Goal: Register for event/course

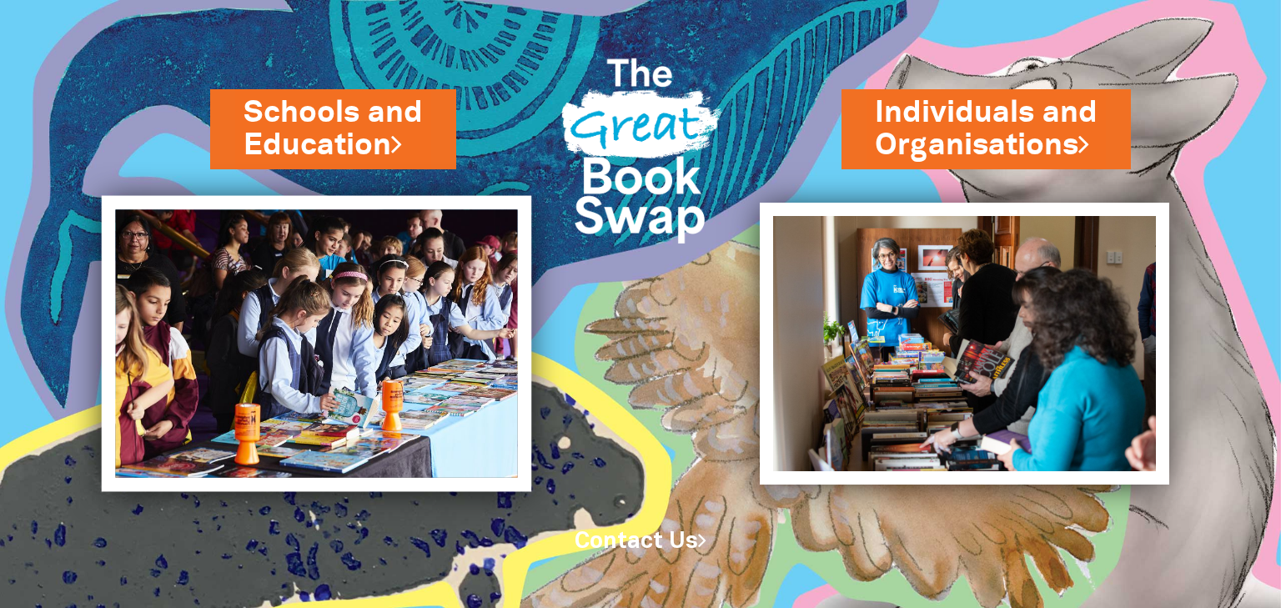
click at [274, 340] on img at bounding box center [316, 344] width 430 height 296
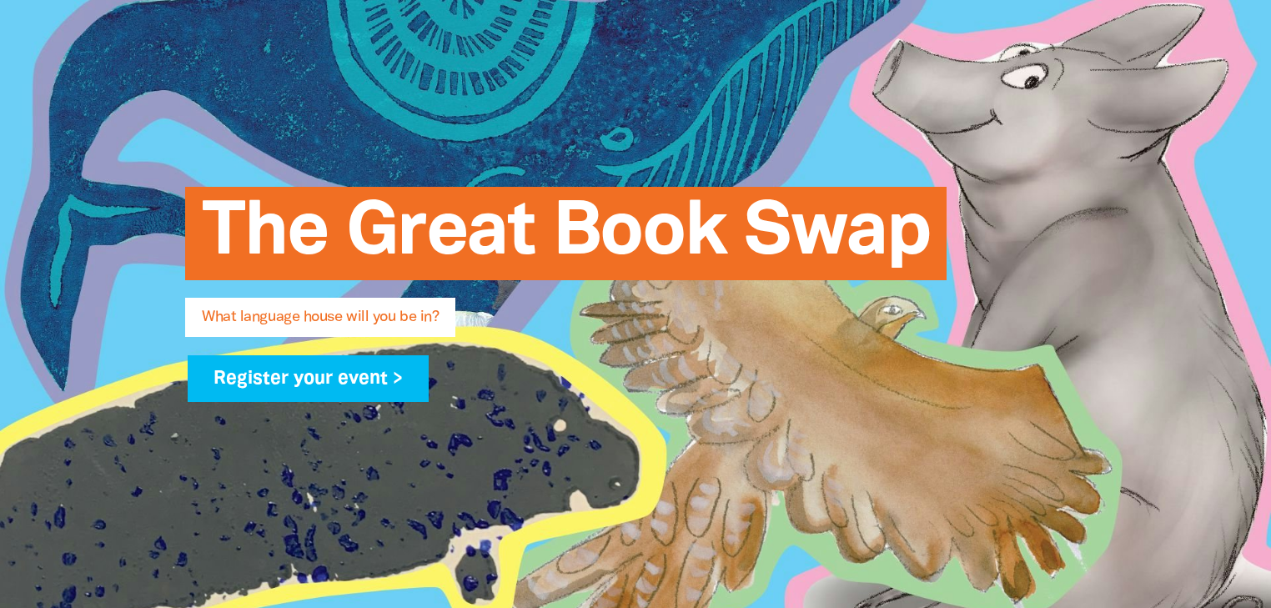
scroll to position [267, 0]
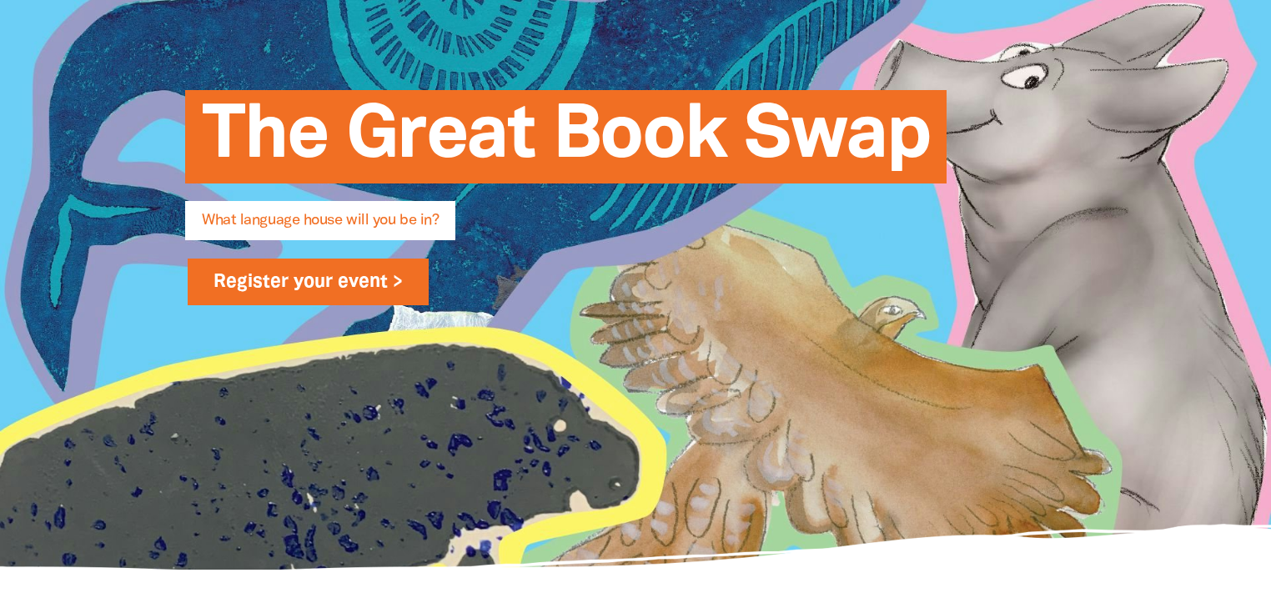
click at [344, 277] on link "Register your event >" at bounding box center [308, 282] width 241 height 47
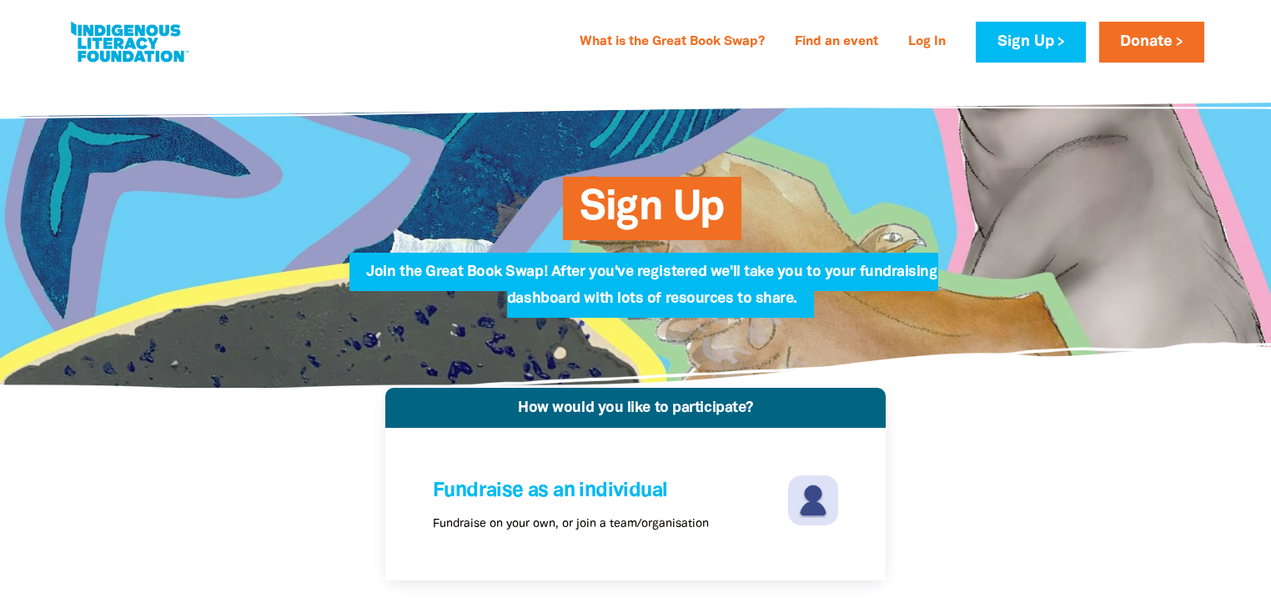
click at [647, 219] on span "Sign Up" at bounding box center [652, 214] width 145 height 51
click at [647, 210] on span "Sign Up" at bounding box center [652, 214] width 145 height 51
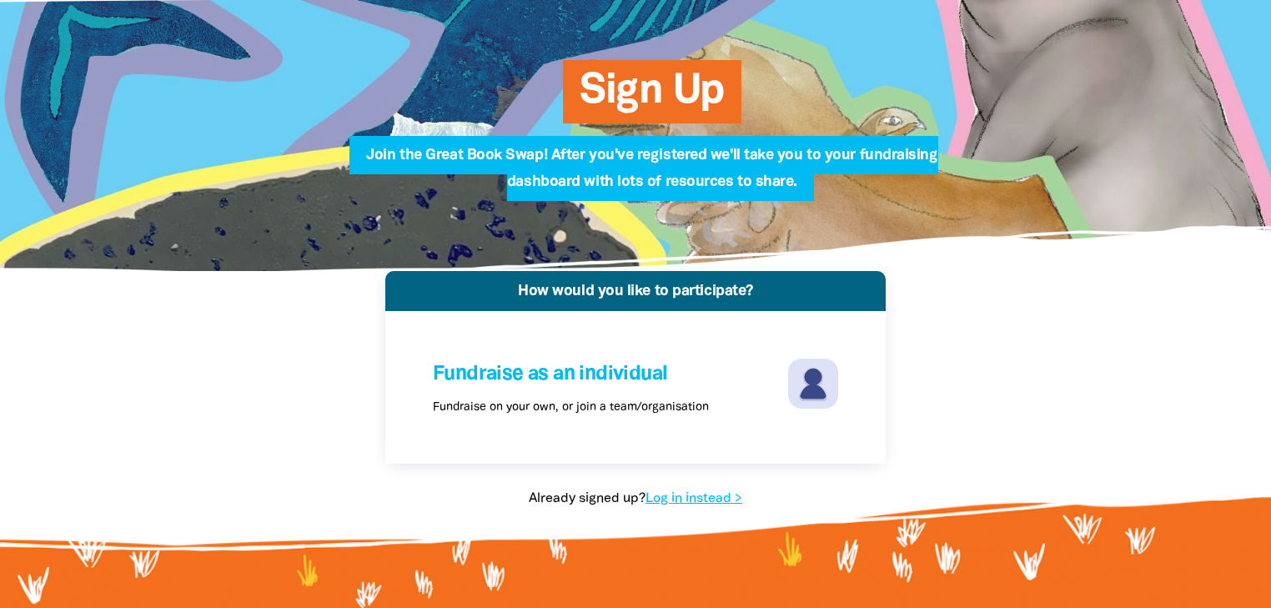
scroll to position [200, 0]
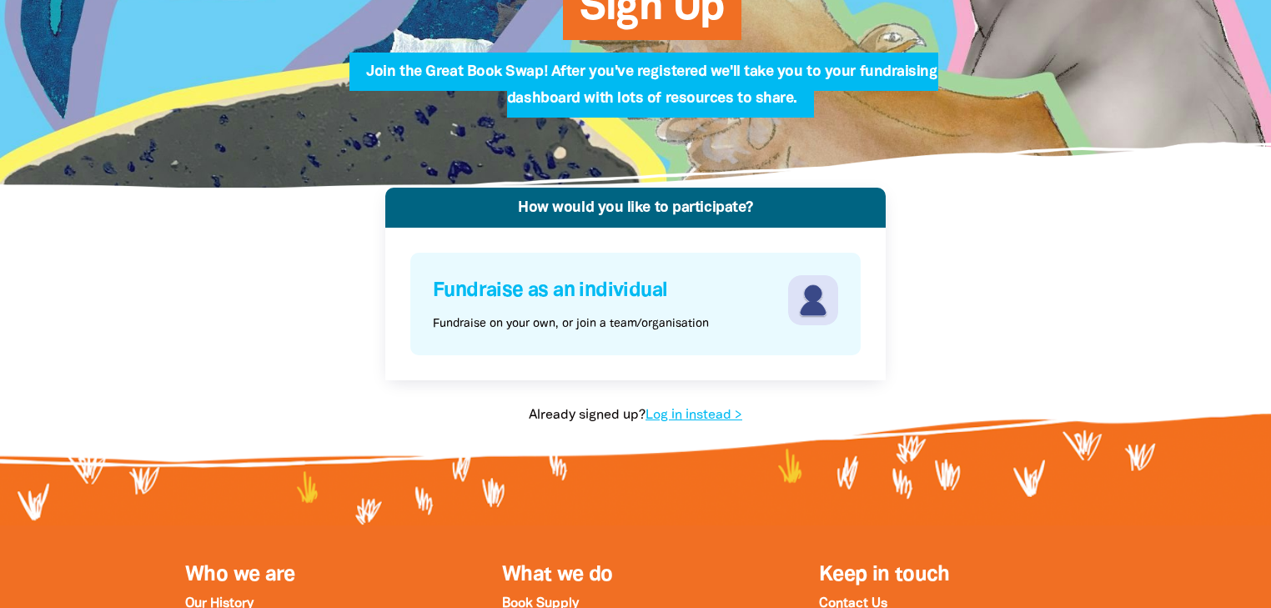
click at [807, 300] on img at bounding box center [813, 300] width 50 height 50
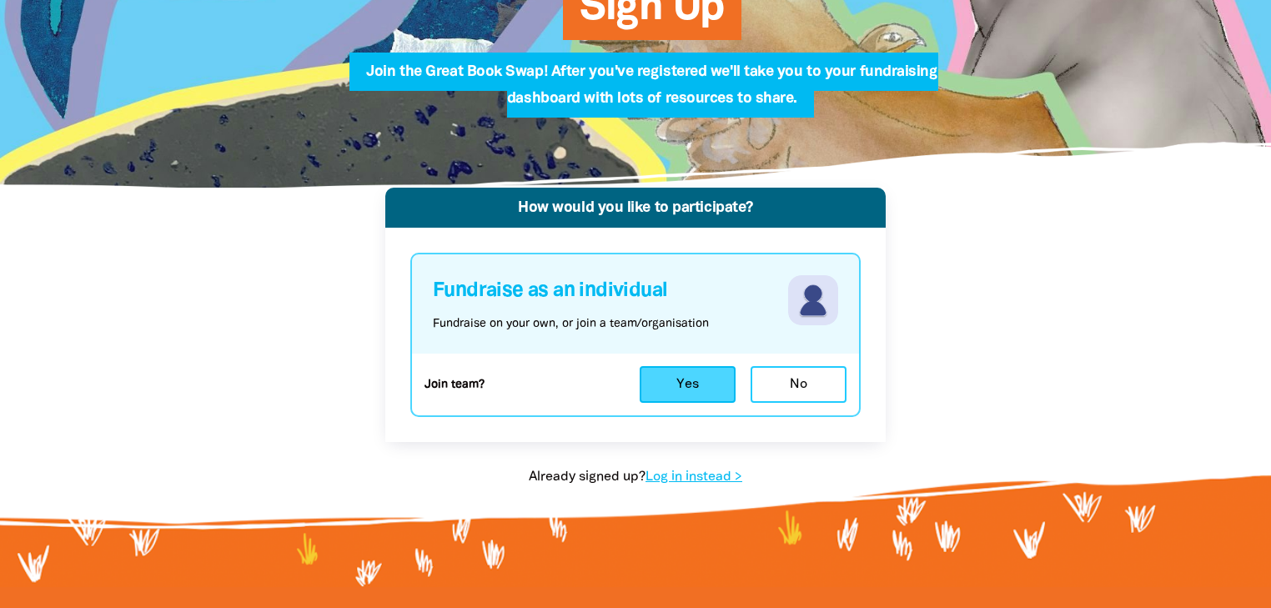
click at [698, 385] on button "Yes" at bounding box center [688, 384] width 96 height 37
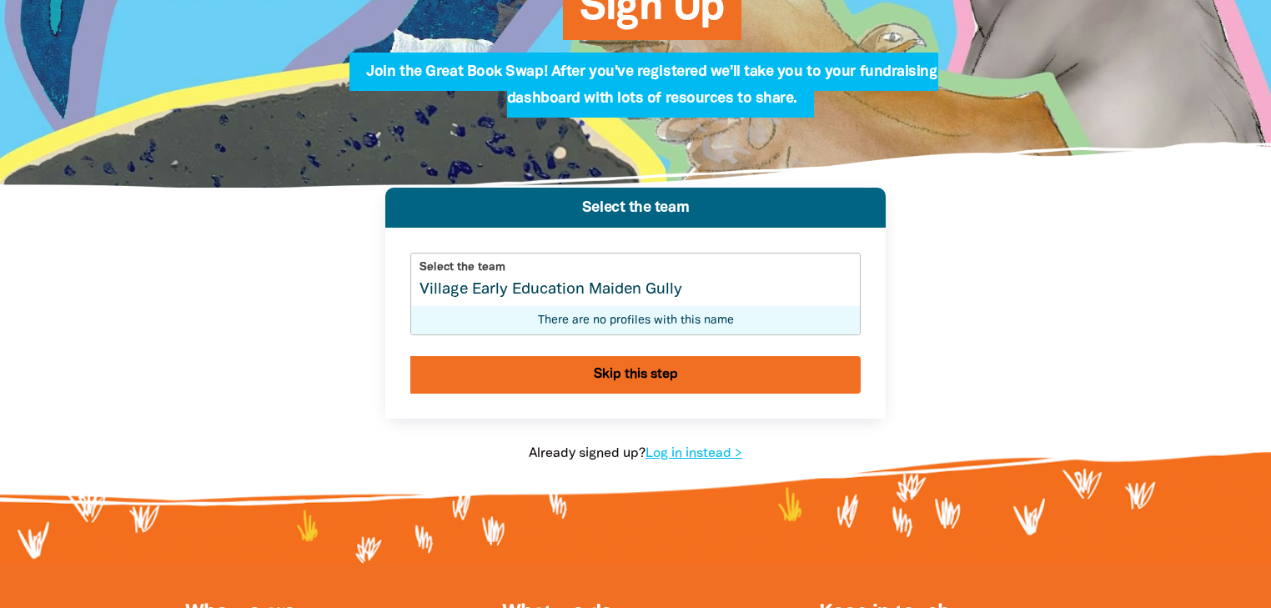
type input "Village Early Education Maiden Gully"
click at [661, 376] on button "Skip this step" at bounding box center [635, 375] width 451 height 38
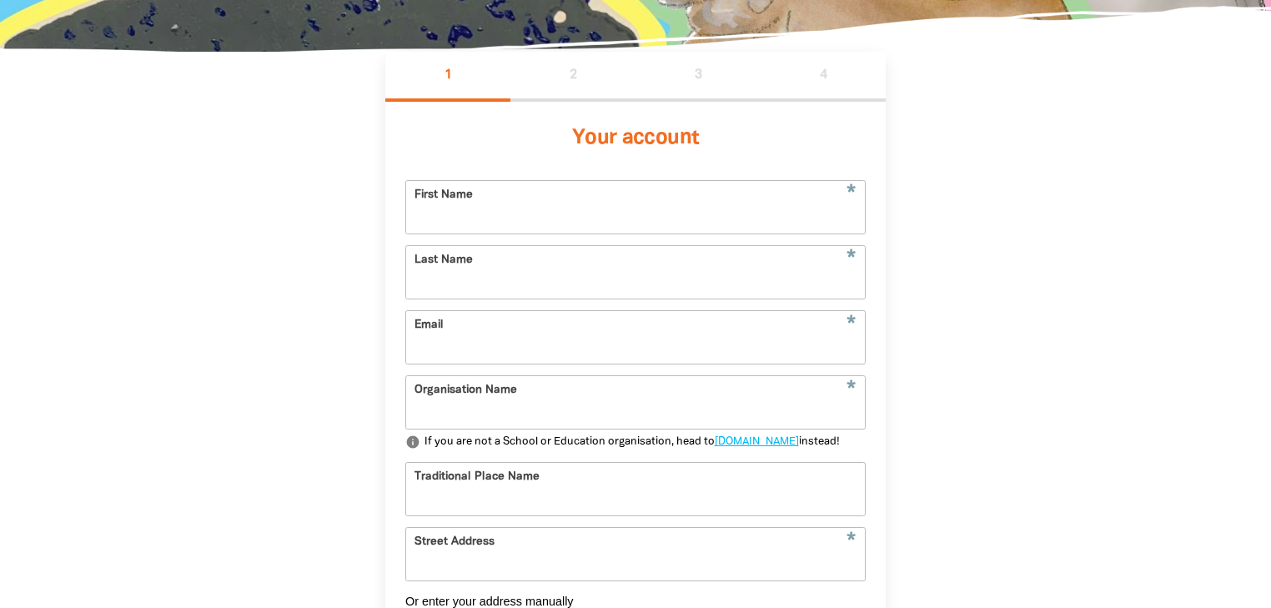
scroll to position [369, 0]
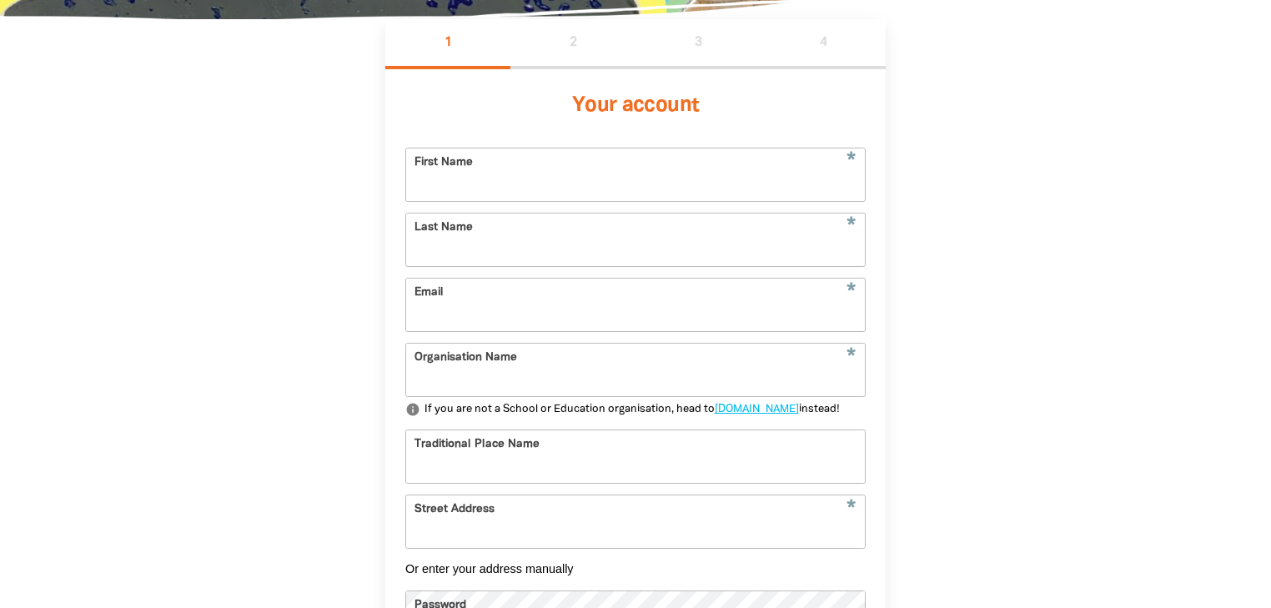
click at [603, 176] on input "First Name" at bounding box center [635, 175] width 459 height 53
type input "Kylee"
type input "Edlin"
type input "maidengully@villageeducation.com.au"
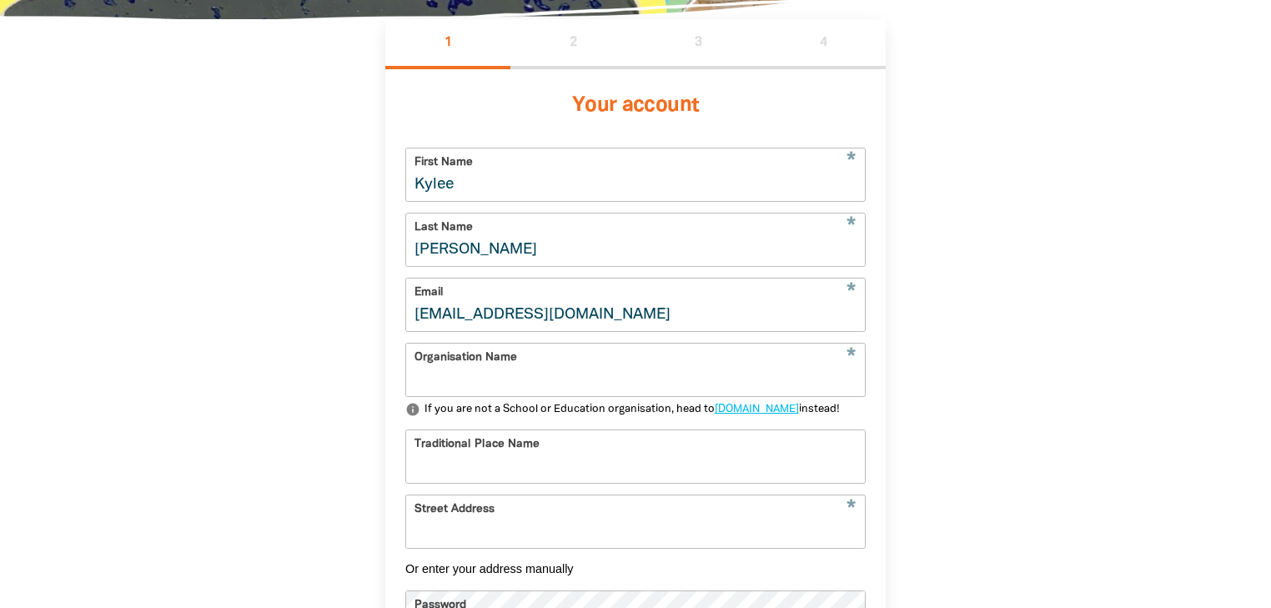
type input "Village Early Education Maiden Gully"
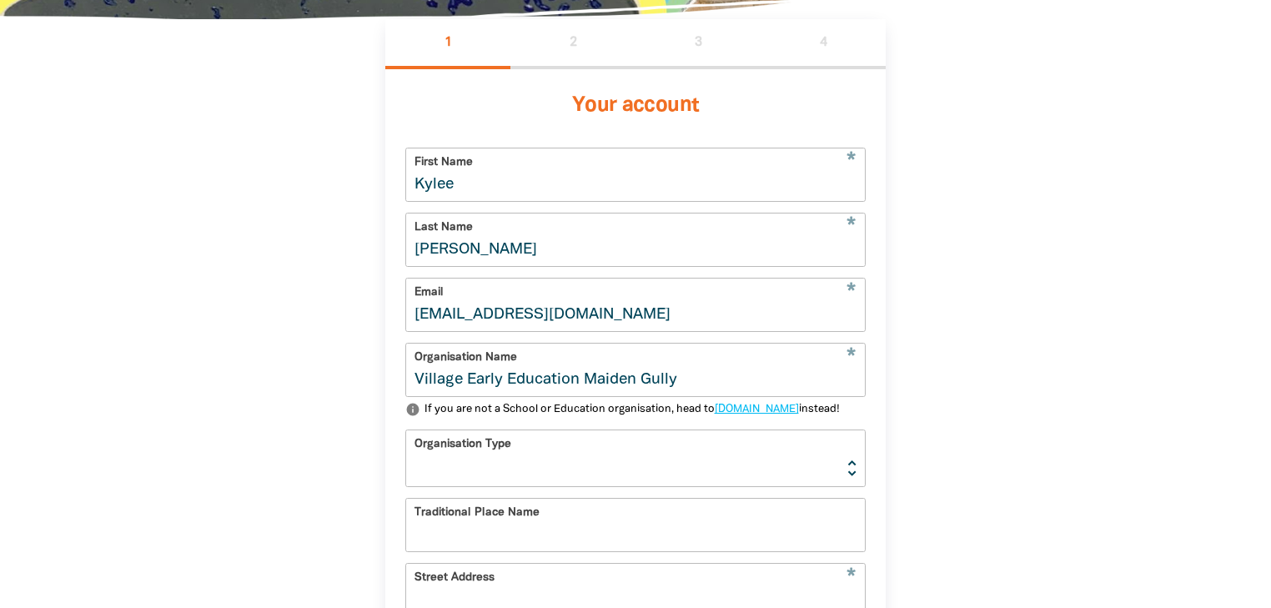
type input "794 Calder Highway"
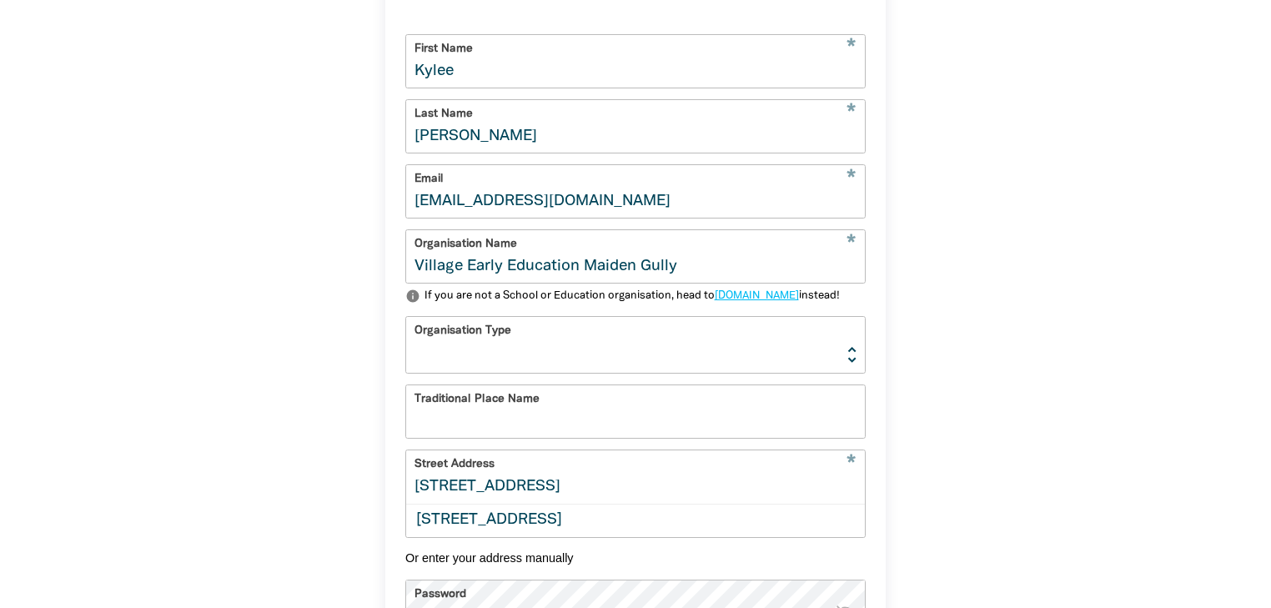
scroll to position [569, 0]
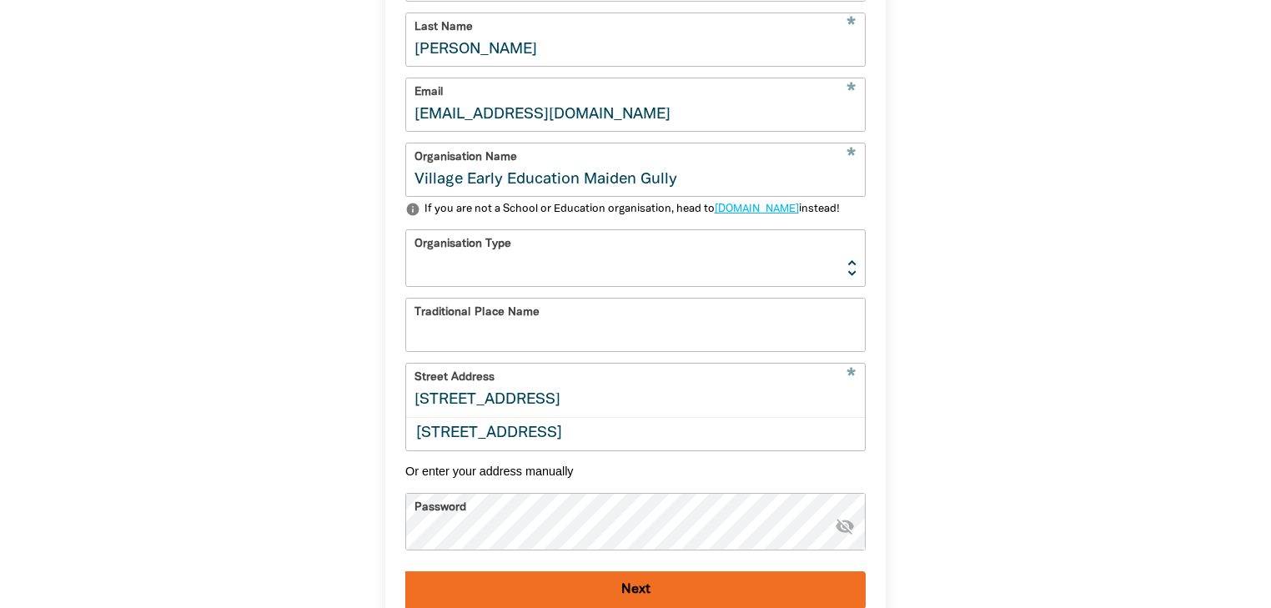
click at [743, 284] on select "Early Learning Primary School High School K-12 University or TAFE Community Lib…" at bounding box center [635, 258] width 459 height 56
select select "early-learning"
click at [406, 256] on select "Early Learning Primary School High School K-12 University or TAFE Community Lib…" at bounding box center [635, 258] width 459 height 56
click at [586, 350] on input "Traditional Place Name" at bounding box center [635, 325] width 459 height 53
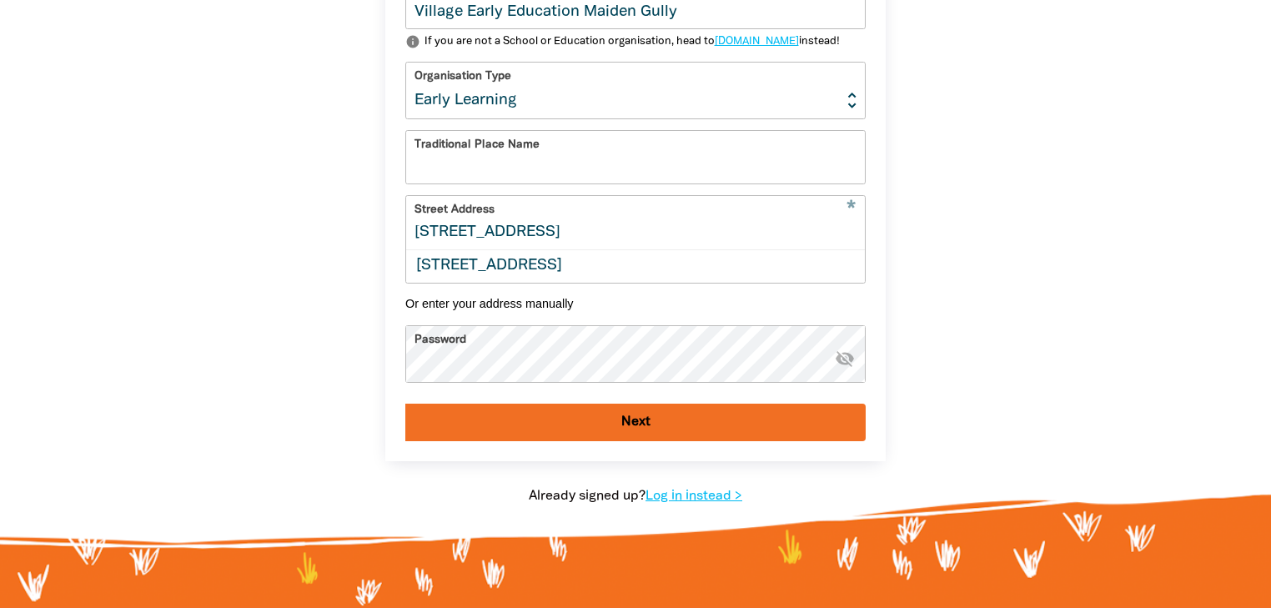
scroll to position [769, 0]
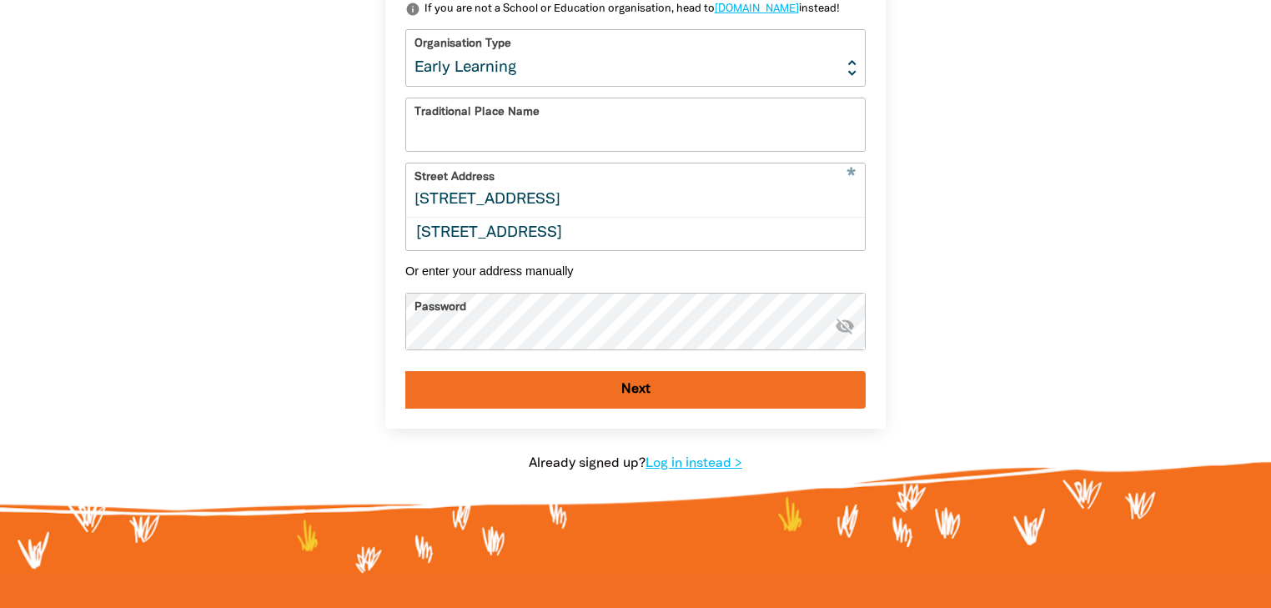
click at [658, 216] on input "794 Calder Highway" at bounding box center [635, 190] width 459 height 53
click at [581, 216] on input "794 Calder Highway" at bounding box center [635, 190] width 459 height 53
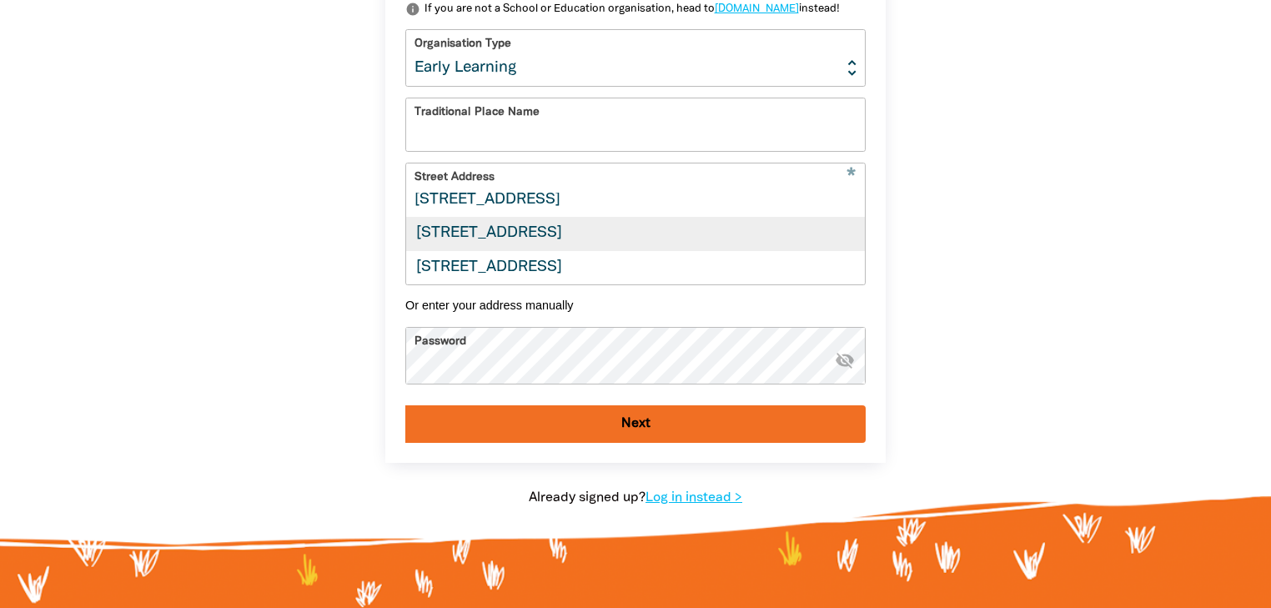
click at [563, 251] on div "749 Calder Highway, MAIDEN GULLY VIC 3551" at bounding box center [635, 234] width 459 height 33
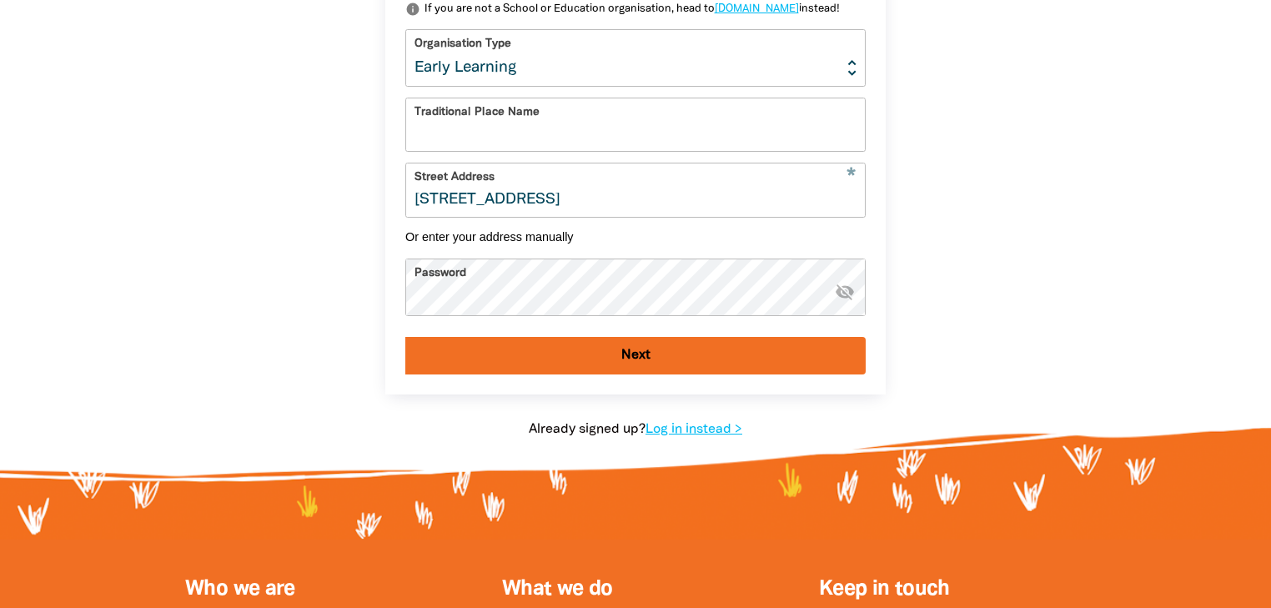
type input "749 Calder Highway, MAIDEN GULLY VIC 3551"
click at [848, 302] on icon "visibility_off" at bounding box center [845, 292] width 20 height 20
click at [663, 375] on button "Next" at bounding box center [635, 356] width 461 height 38
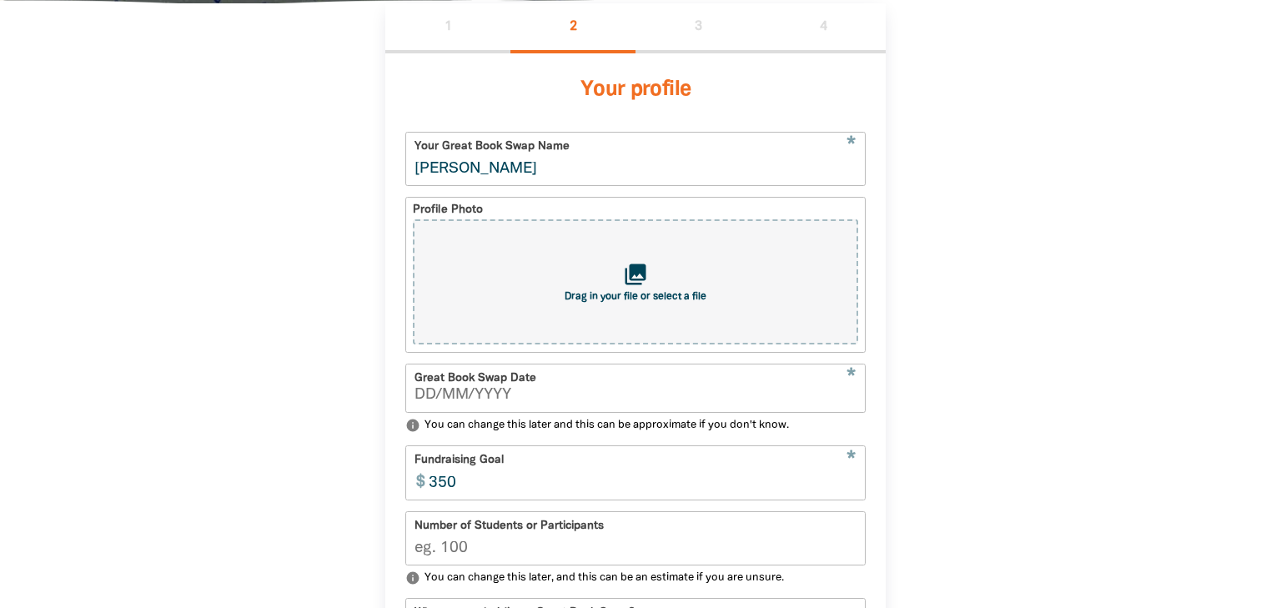
scroll to position [369, 0]
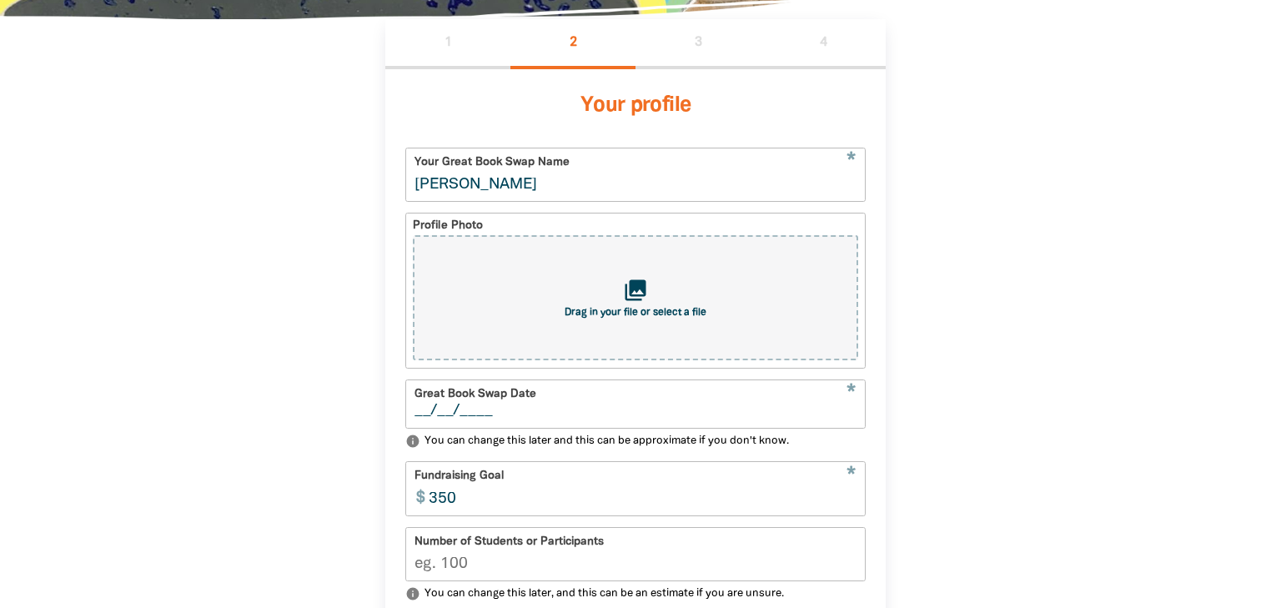
click at [430, 415] on input "__/__/____" at bounding box center [636, 411] width 442 height 15
type input "15/09/2025"
click at [477, 499] on input "350" at bounding box center [643, 488] width 446 height 53
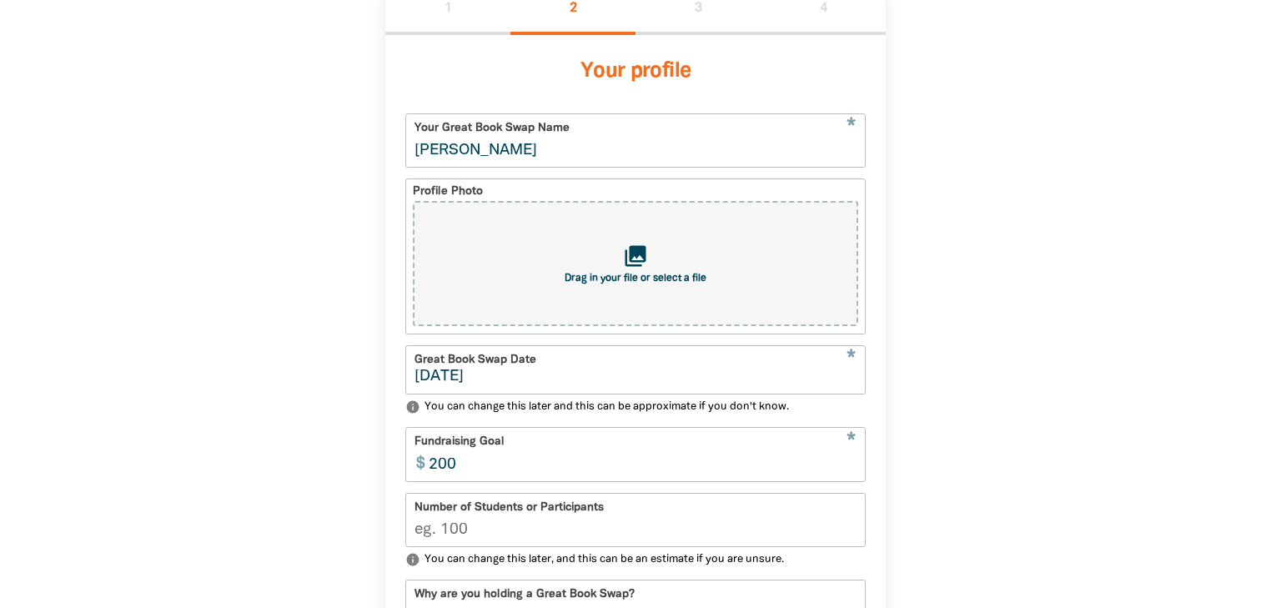
scroll to position [435, 0]
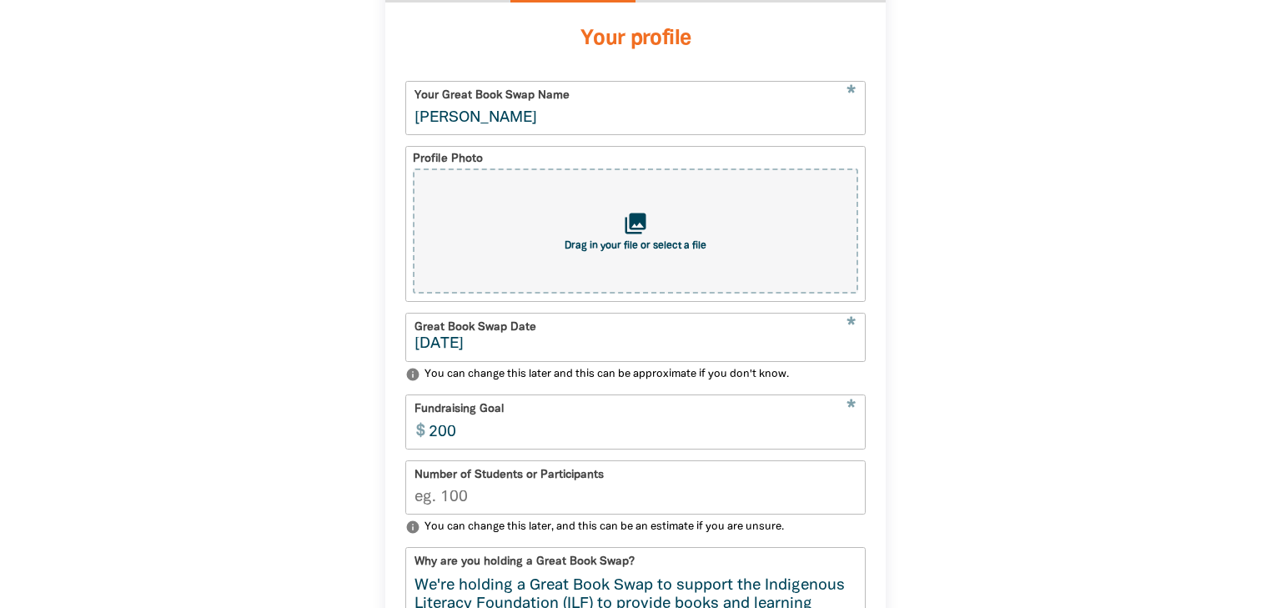
type input "200"
click at [850, 500] on input "1" at bounding box center [635, 487] width 459 height 53
type input "0"
click at [846, 506] on input "0" at bounding box center [635, 487] width 459 height 53
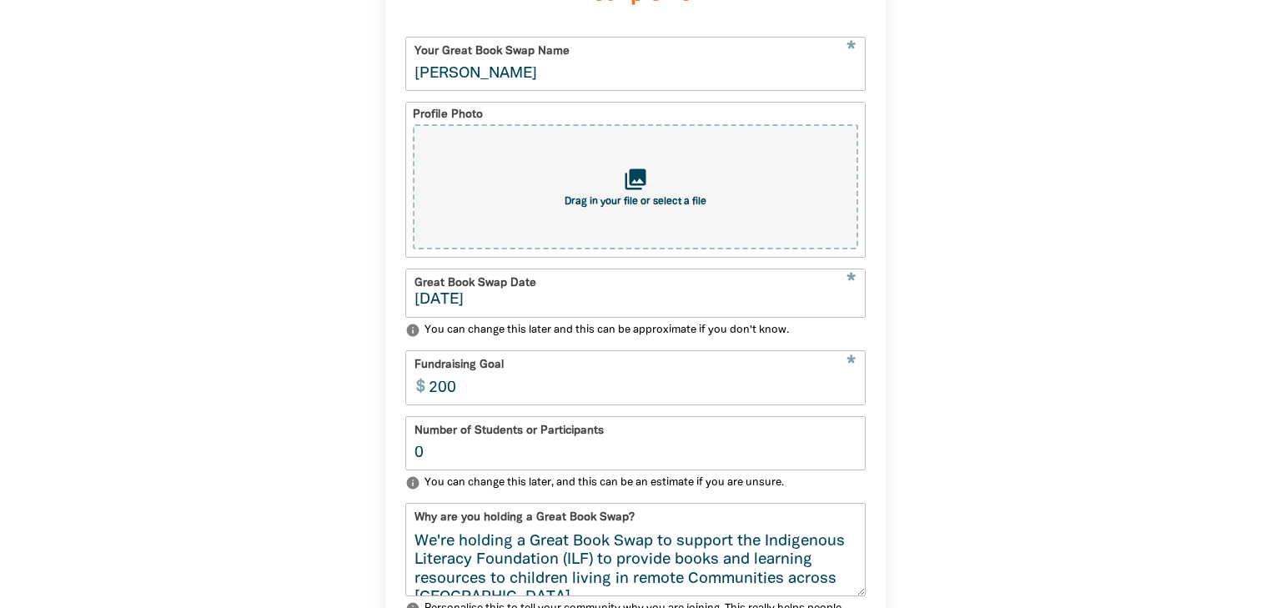
scroll to position [502, 0]
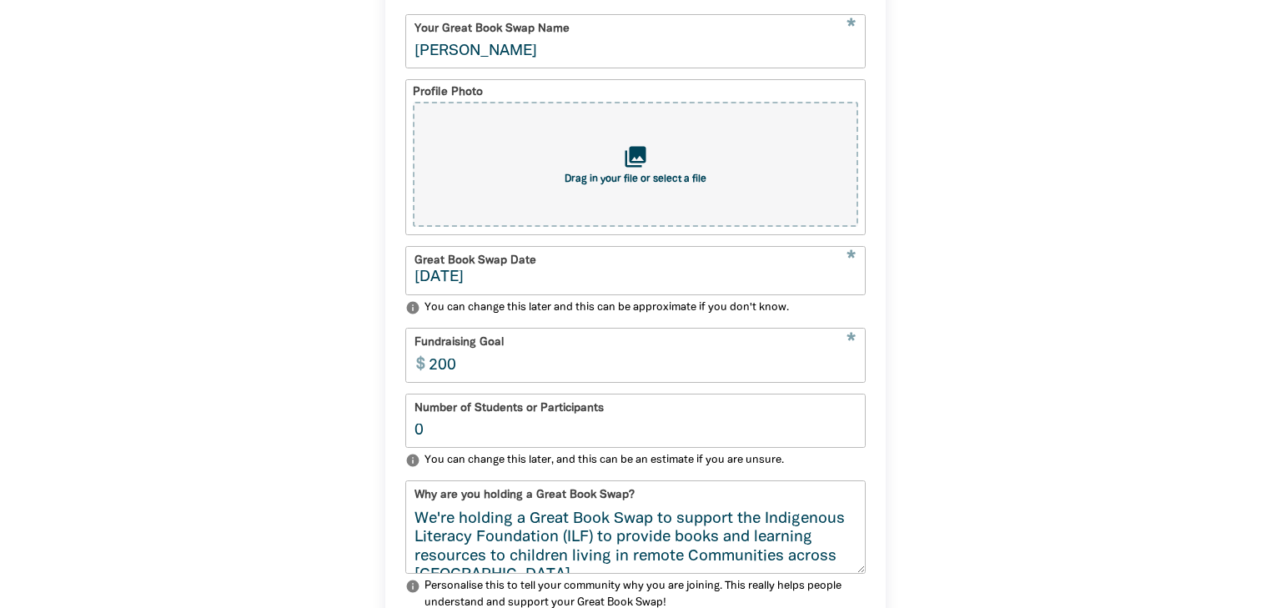
click at [430, 277] on input "15/09/2025" at bounding box center [636, 277] width 442 height 15
type input "17/09/2025"
click at [919, 310] on div "1 2 3 4 Your profile * Your Great Book Swap Name Kylee Edlin Profile Photo coll…" at bounding box center [635, 447] width 601 height 1123
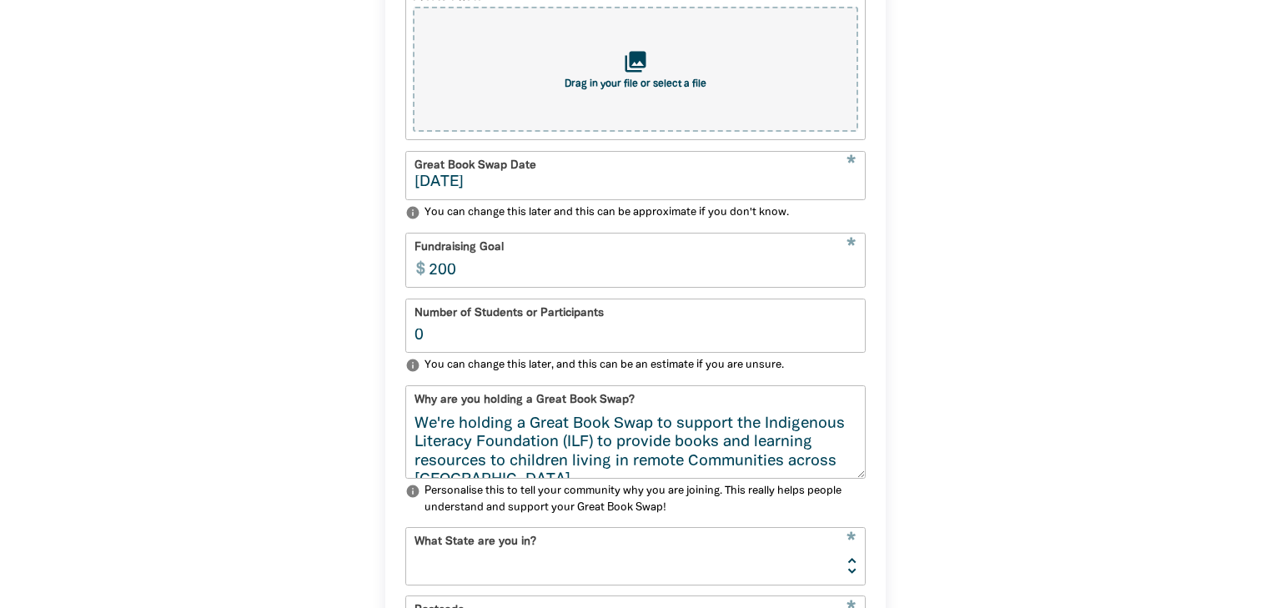
scroll to position [636, 0]
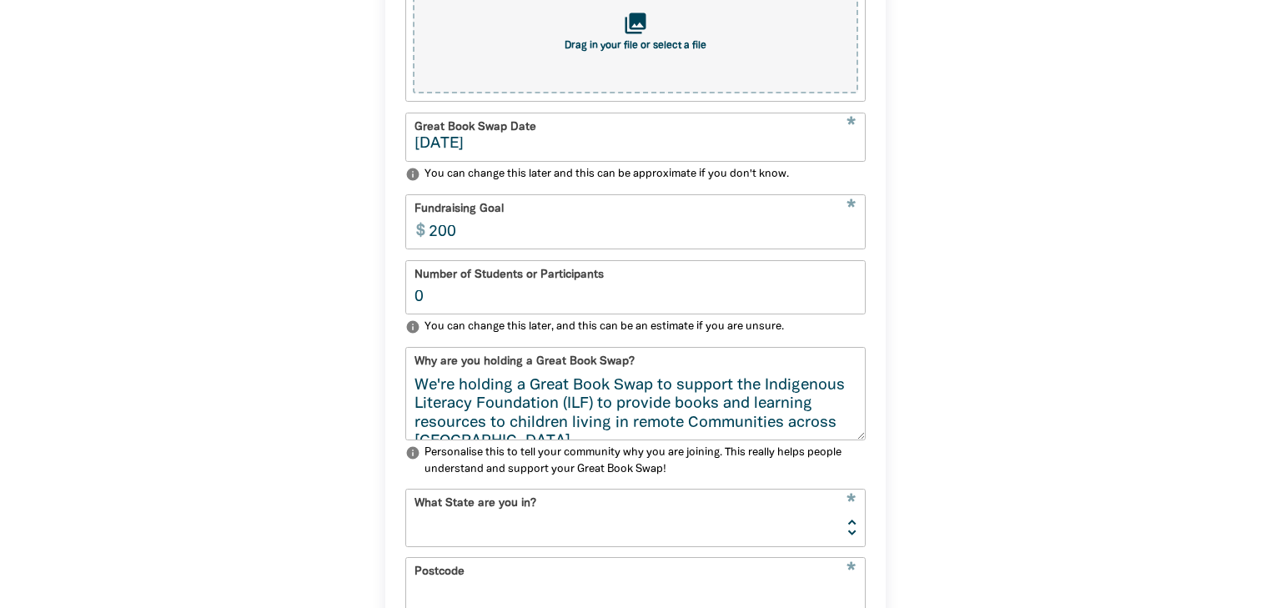
click at [423, 303] on input "0" at bounding box center [635, 287] width 459 height 53
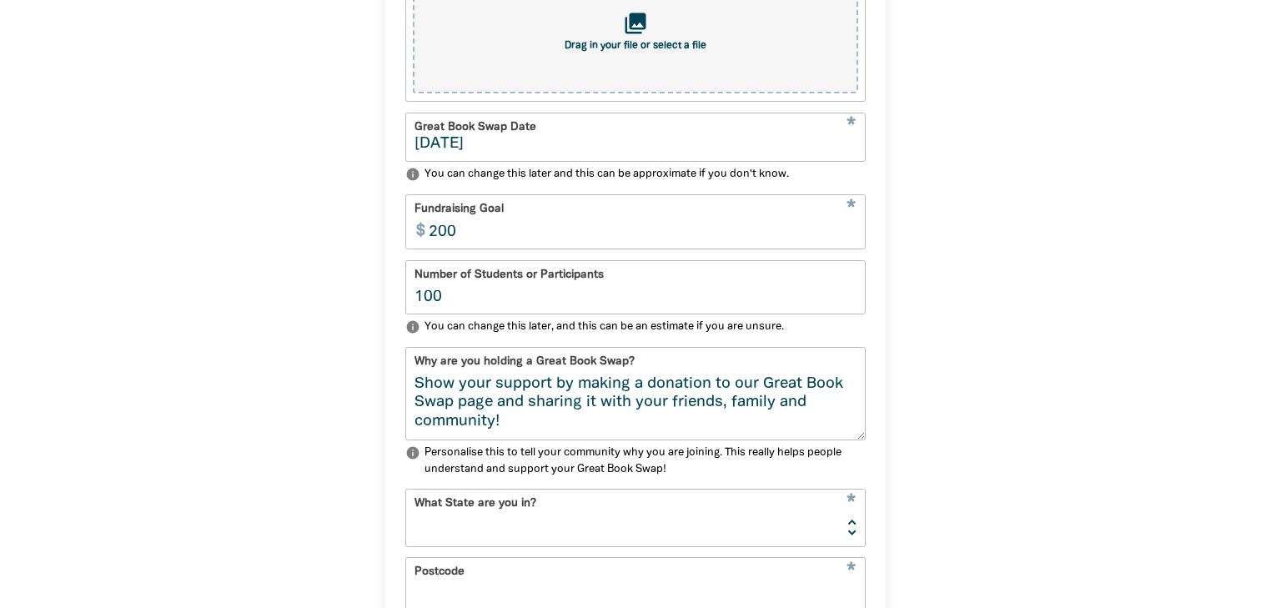
scroll to position [702, 0]
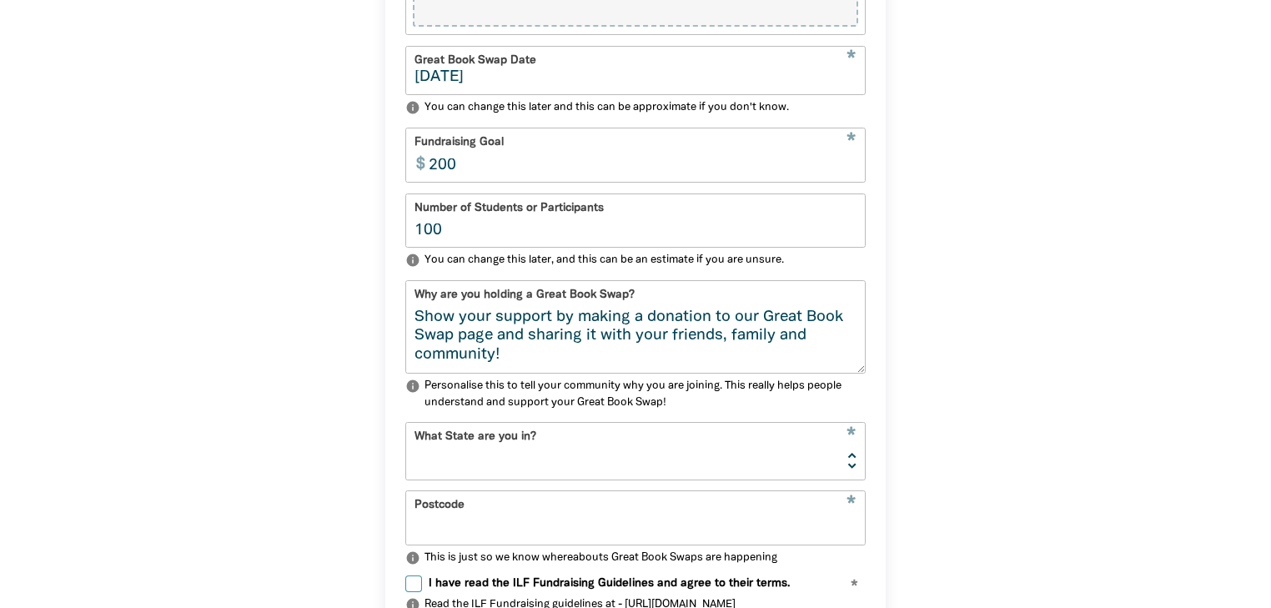
type input "100"
click at [571, 464] on select "NSW VIC QLD NT WA SA TAS ACT" at bounding box center [635, 451] width 459 height 56
select select "VIC"
click at [406, 431] on select "NSW VIC QLD NT WA SA TAS ACT" at bounding box center [635, 451] width 459 height 56
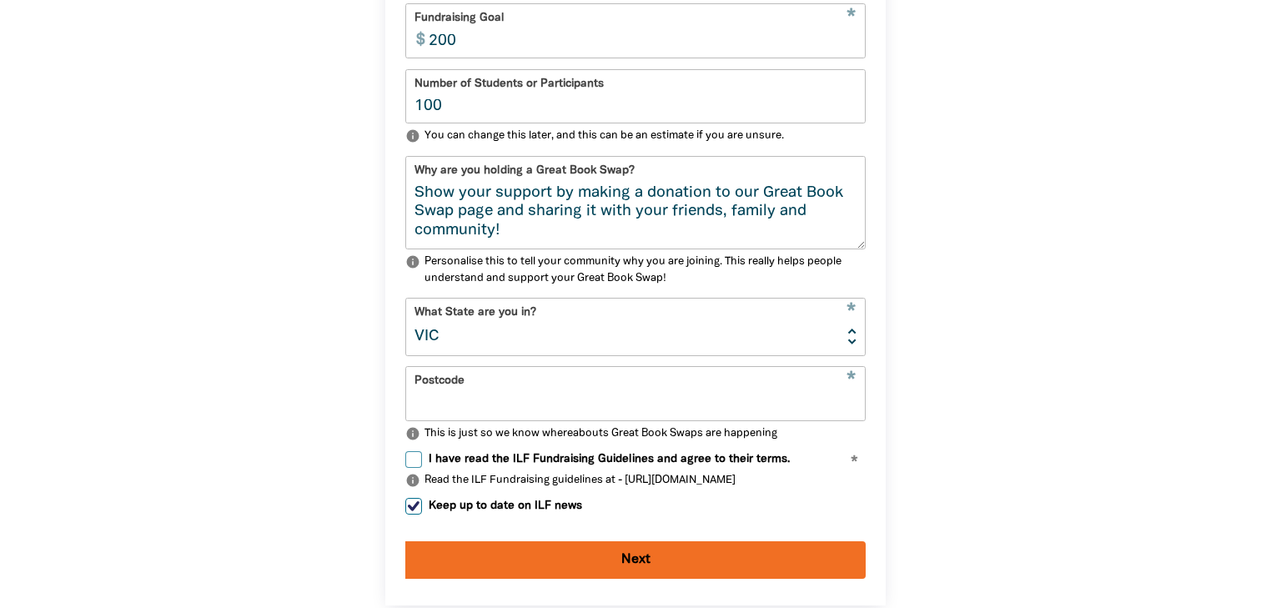
scroll to position [836, 0]
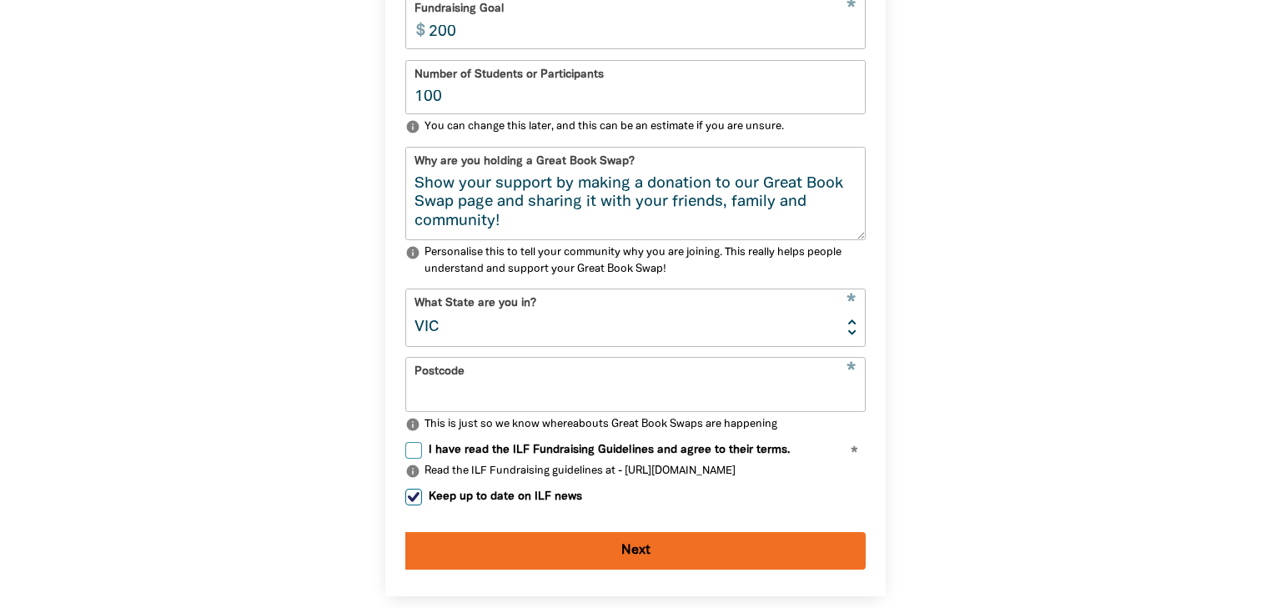
click at [526, 394] on input "Postcode" at bounding box center [635, 384] width 459 height 53
type input "3551"
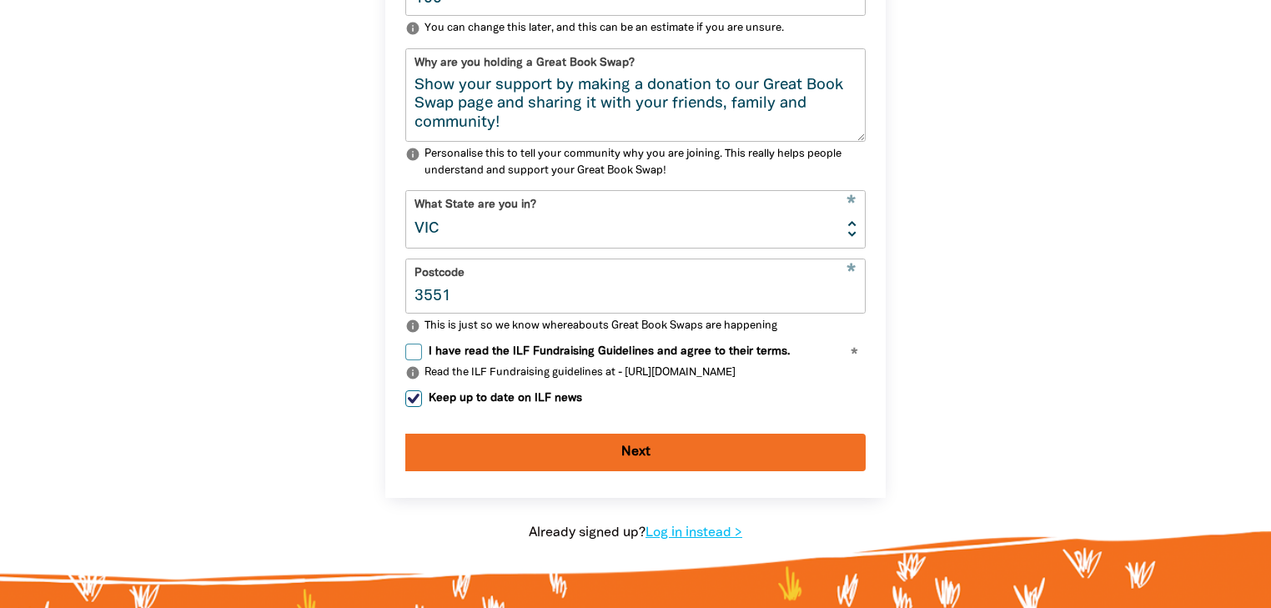
scroll to position [969, 0]
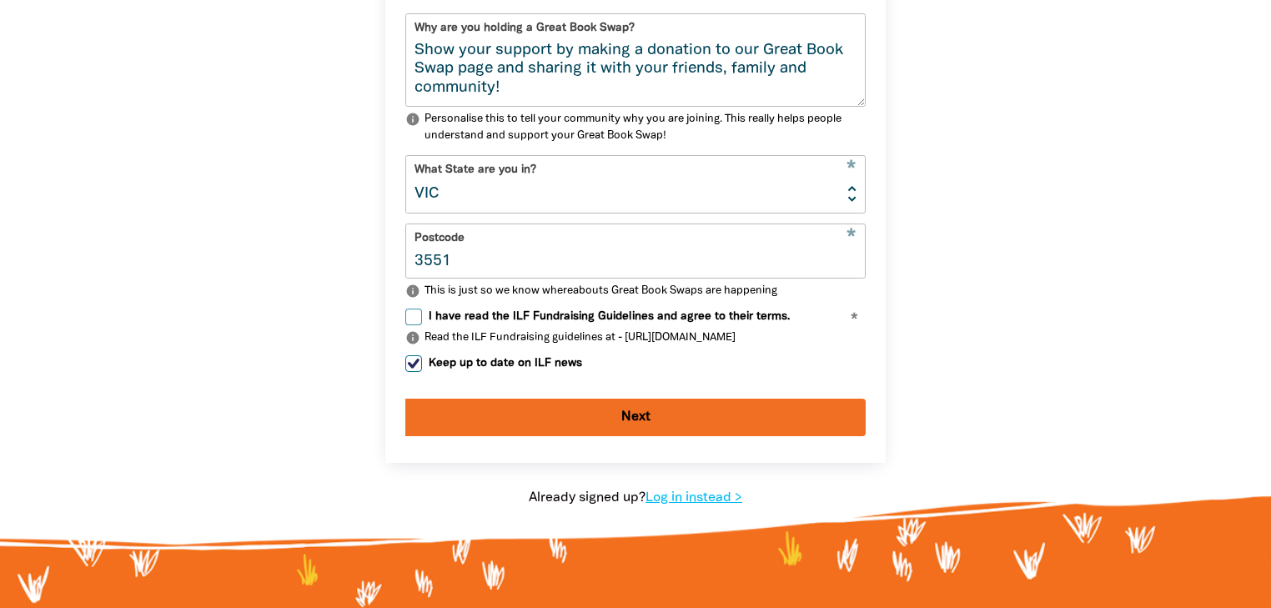
click at [615, 435] on button "Next" at bounding box center [635, 418] width 461 height 38
click at [419, 325] on input "I have read the ILF Fundraising Guidelines and agree to their terms." at bounding box center [413, 317] width 17 height 17
checkbox input "true"
click at [642, 424] on button "Next" at bounding box center [635, 418] width 461 height 38
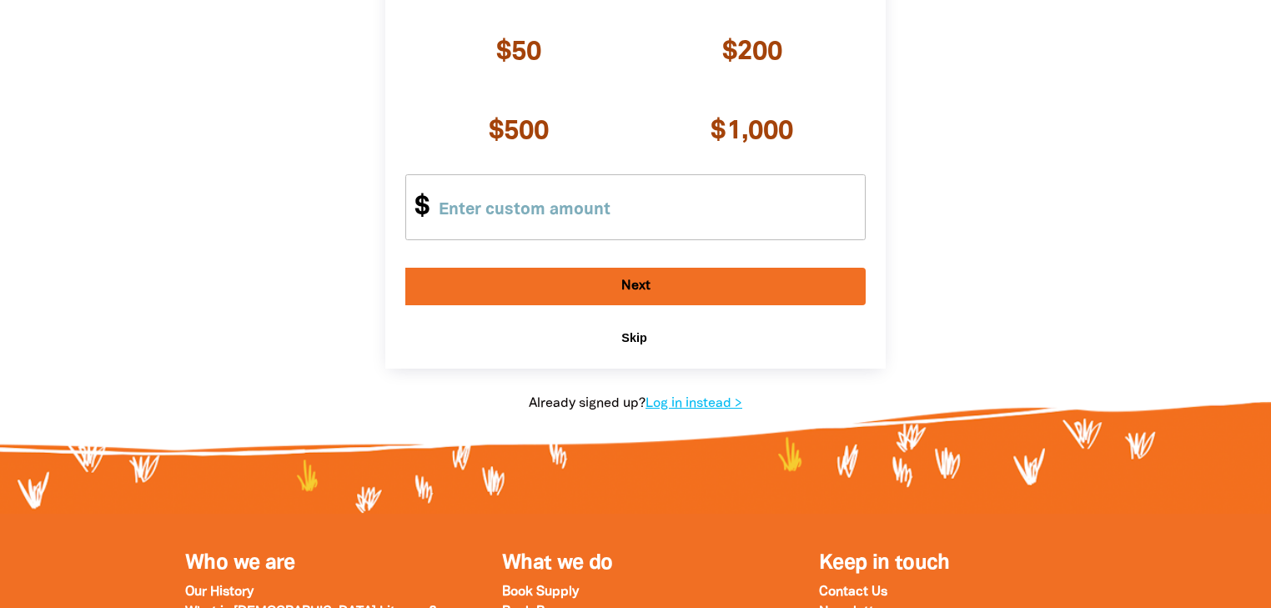
scroll to position [325, 0]
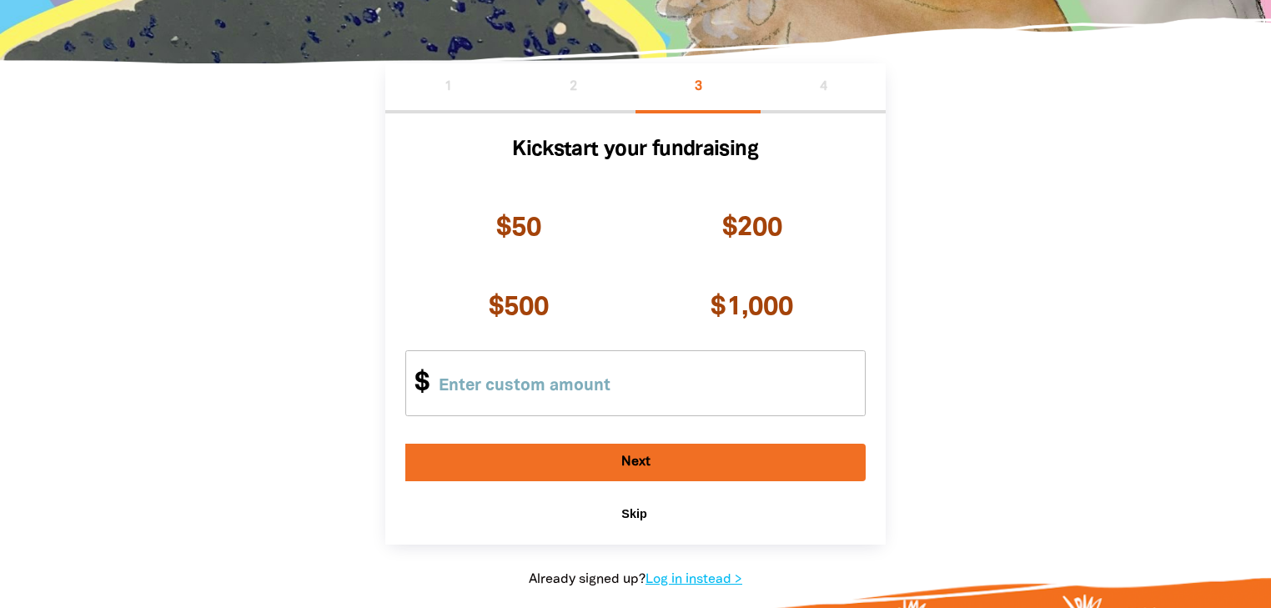
click at [640, 513] on span "Skip" at bounding box center [634, 513] width 25 height 13
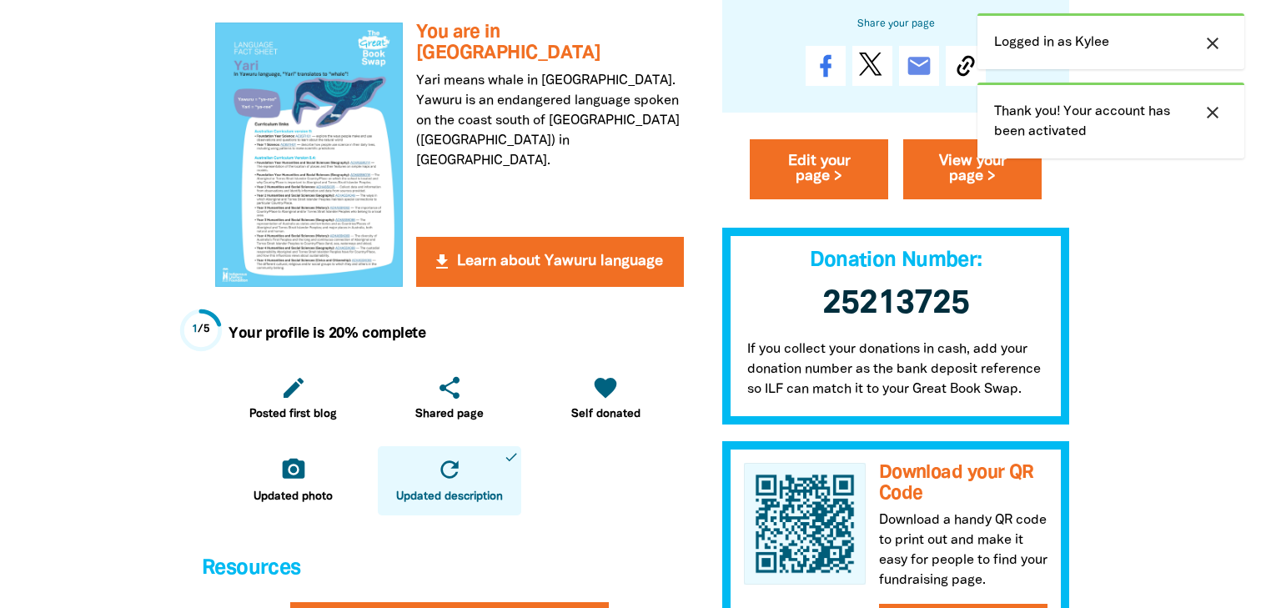
scroll to position [467, 0]
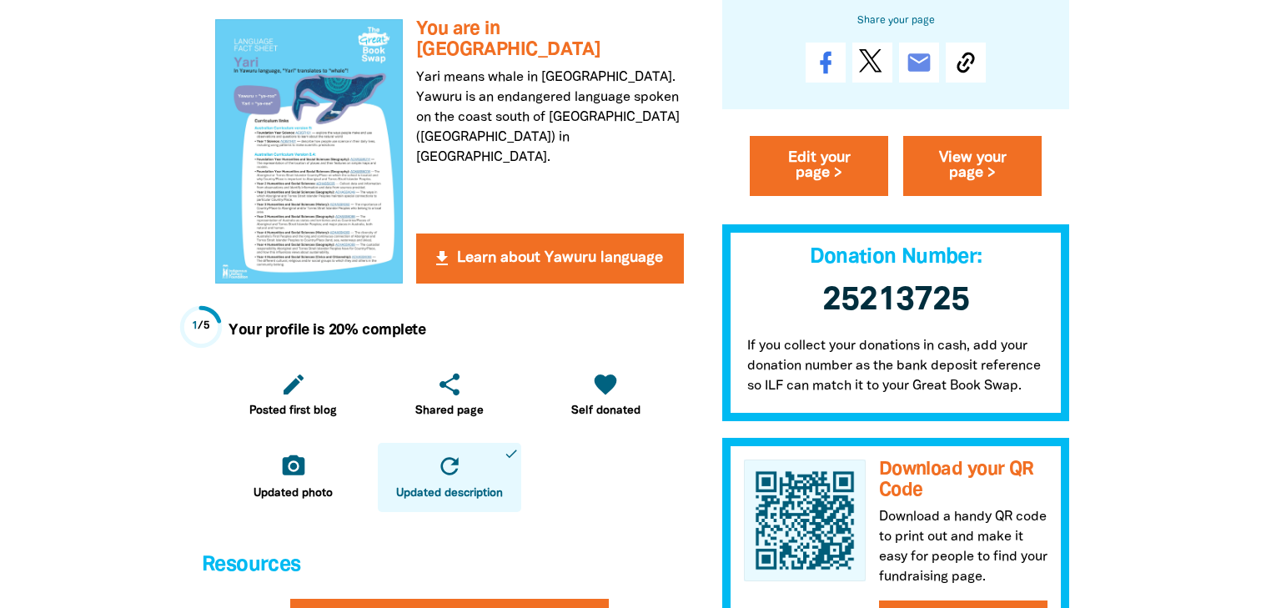
drag, startPoint x: 290, startPoint y: 189, endPoint x: 479, endPoint y: 173, distance: 189.3
click at [479, 173] on div "get_app You are in Yari house Yari means whale in [GEOGRAPHIC_DATA]. Yawuru is …" at bounding box center [450, 151] width 496 height 290
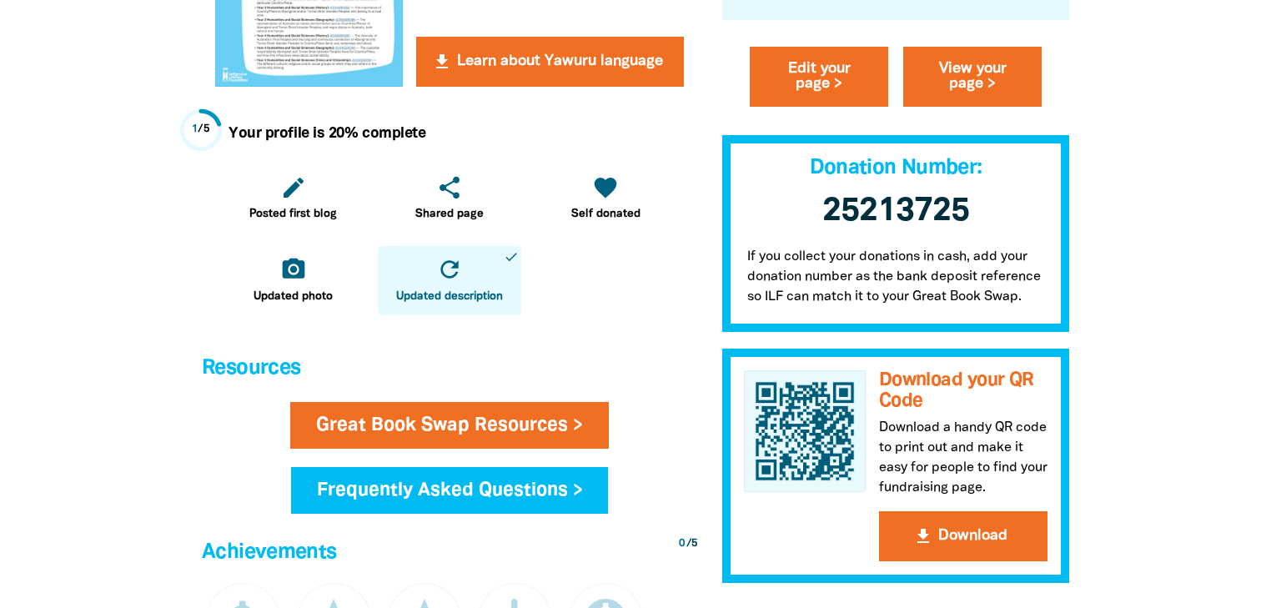
scroll to position [667, 0]
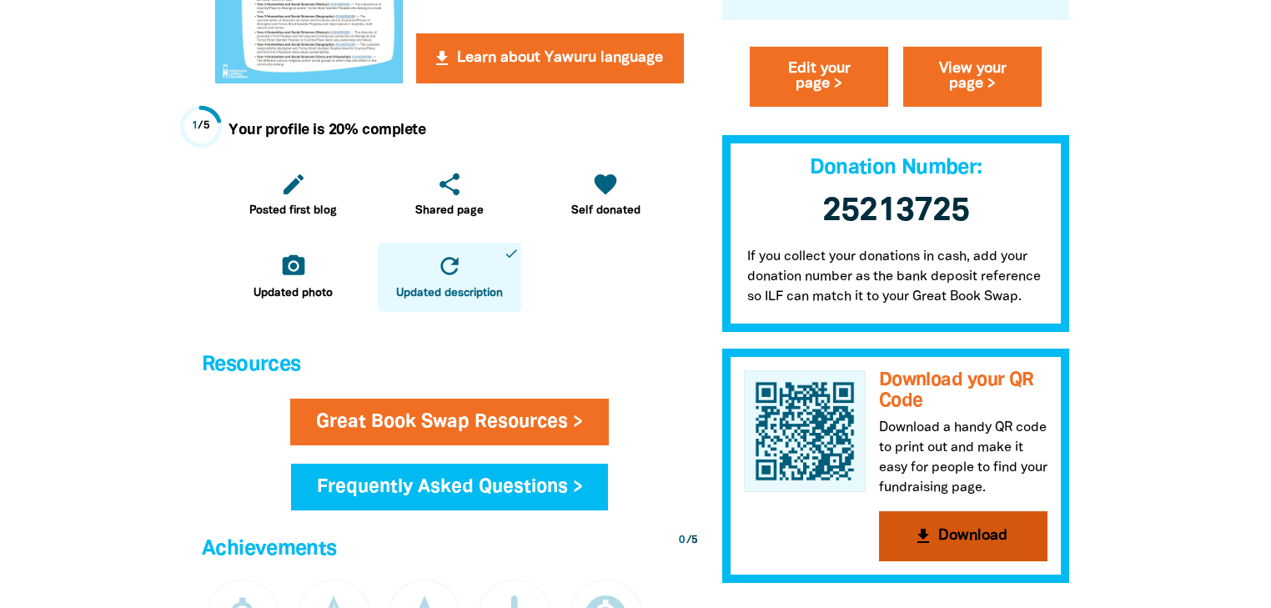
click at [937, 531] on button "get_app Download" at bounding box center [963, 537] width 169 height 50
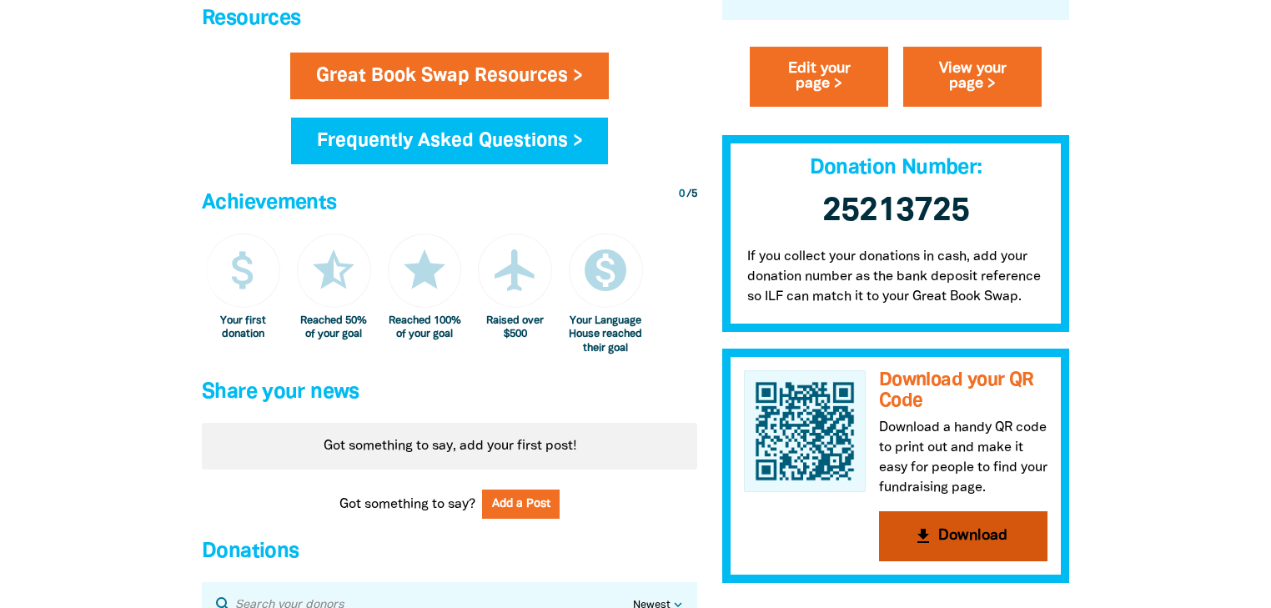
scroll to position [1001, 0]
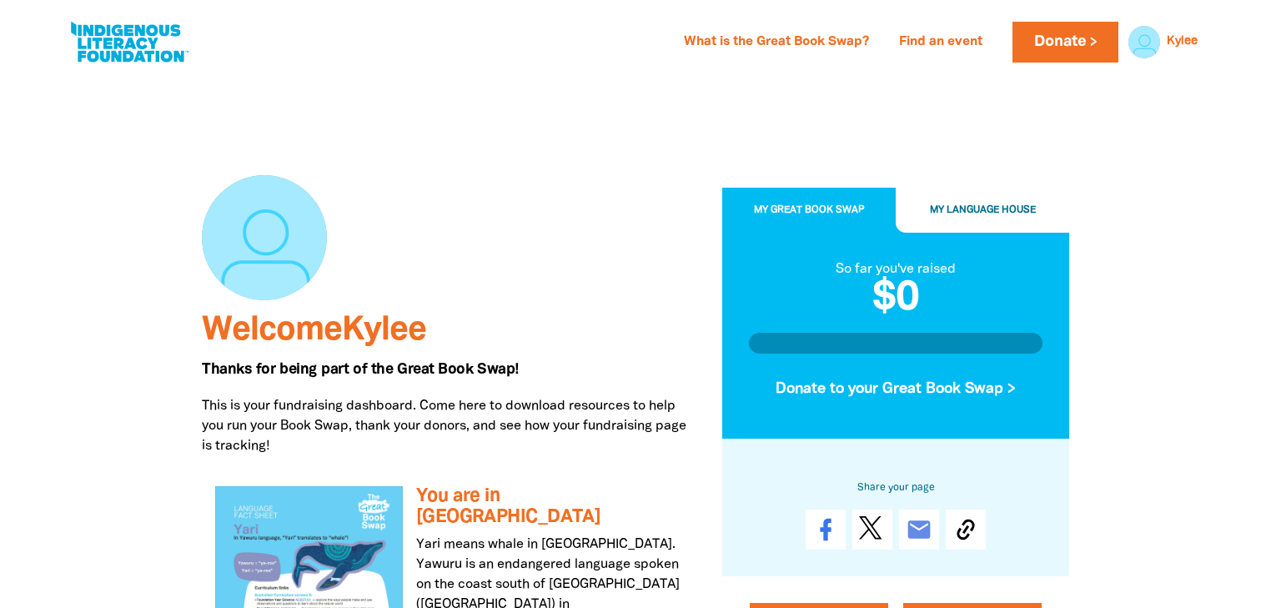
click at [1211, 75] on div "What is the Great Book Swap? Find an event Log In Sign Up Donate Kylee Kylee Re…" at bounding box center [635, 37] width 1271 height 75
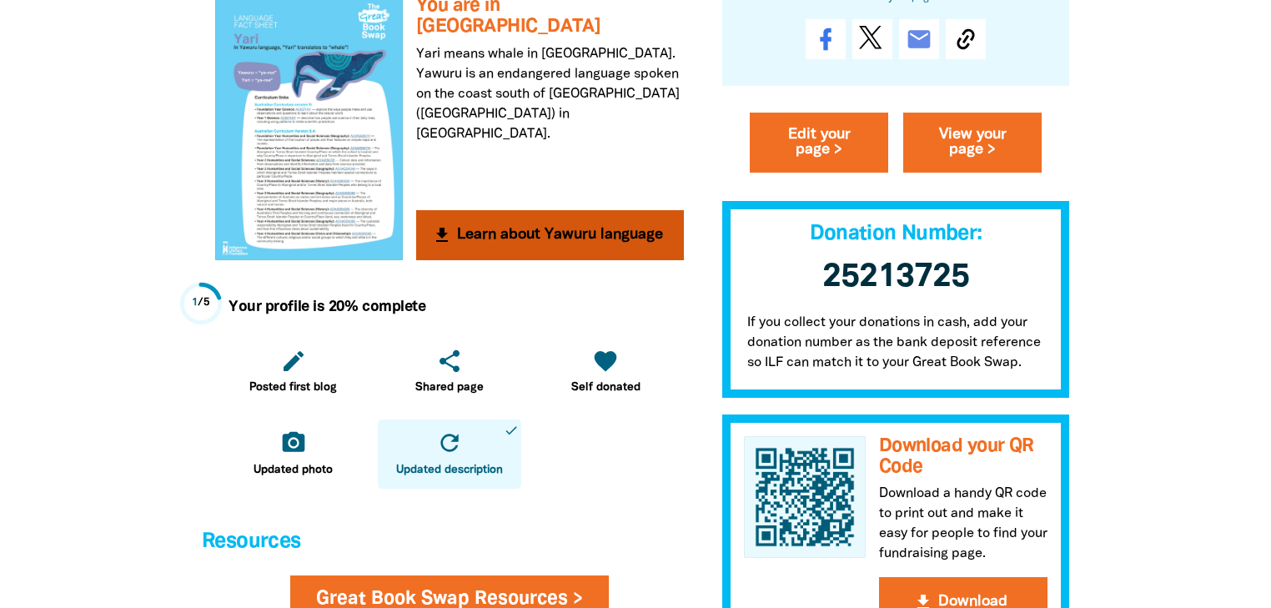
scroll to position [467, 0]
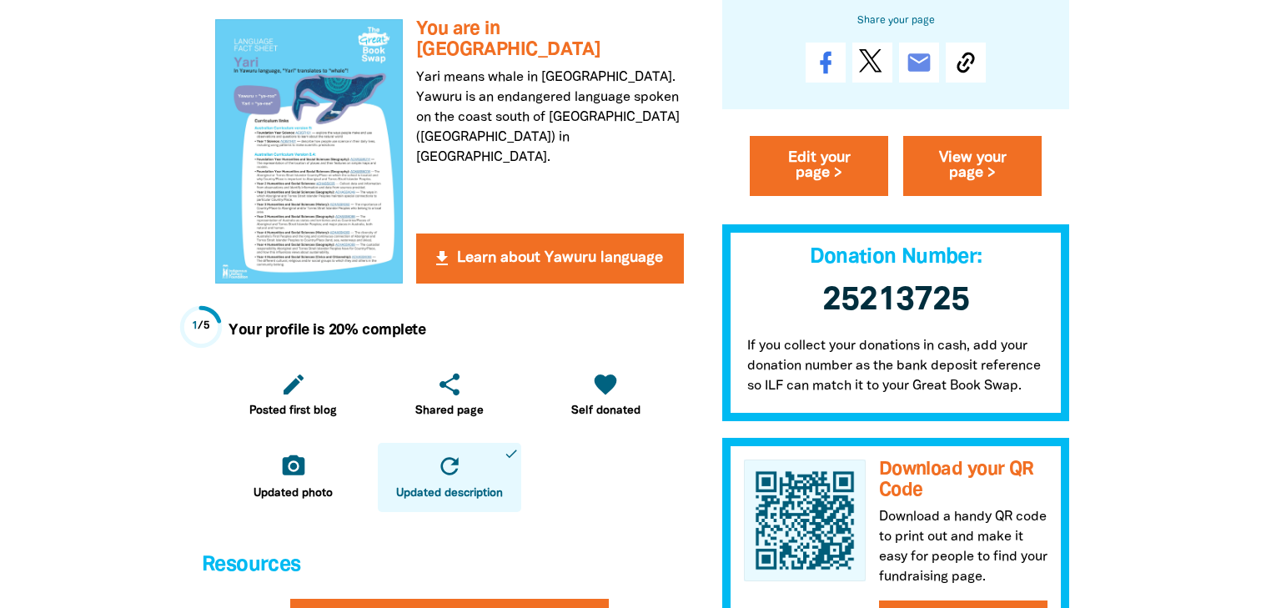
drag, startPoint x: 284, startPoint y: 143, endPoint x: 567, endPoint y: 171, distance: 284.2
click at [567, 171] on div "get_app You are in Yari house Yari means whale in [GEOGRAPHIC_DATA]. Yawuru is …" at bounding box center [450, 151] width 496 height 290
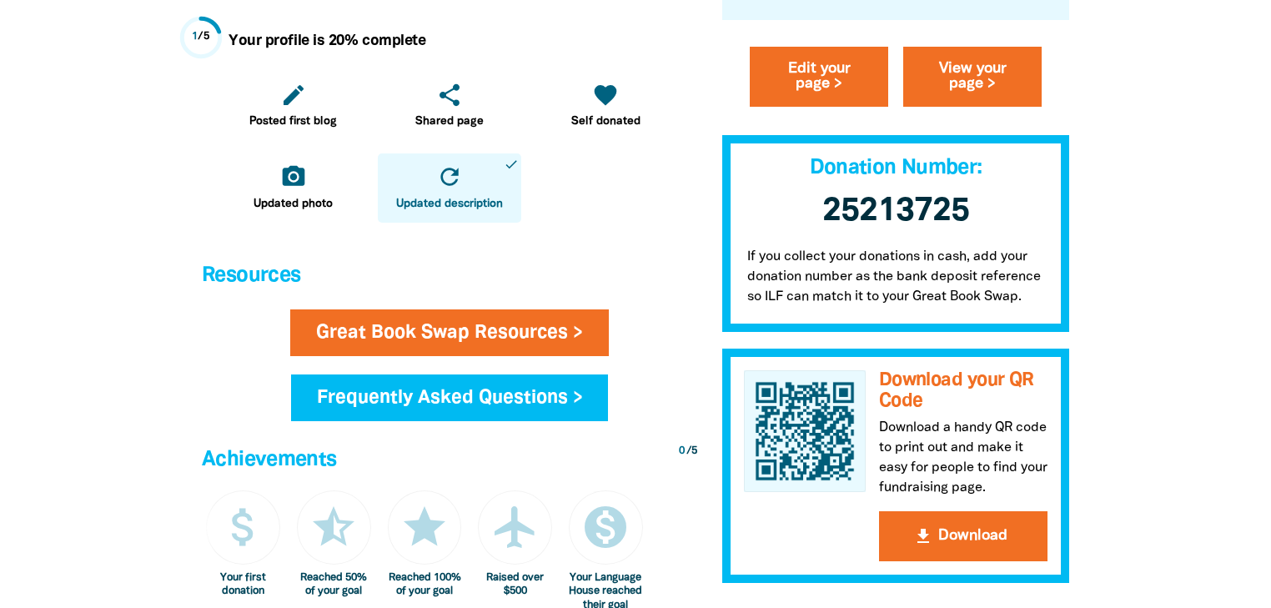
scroll to position [734, 0]
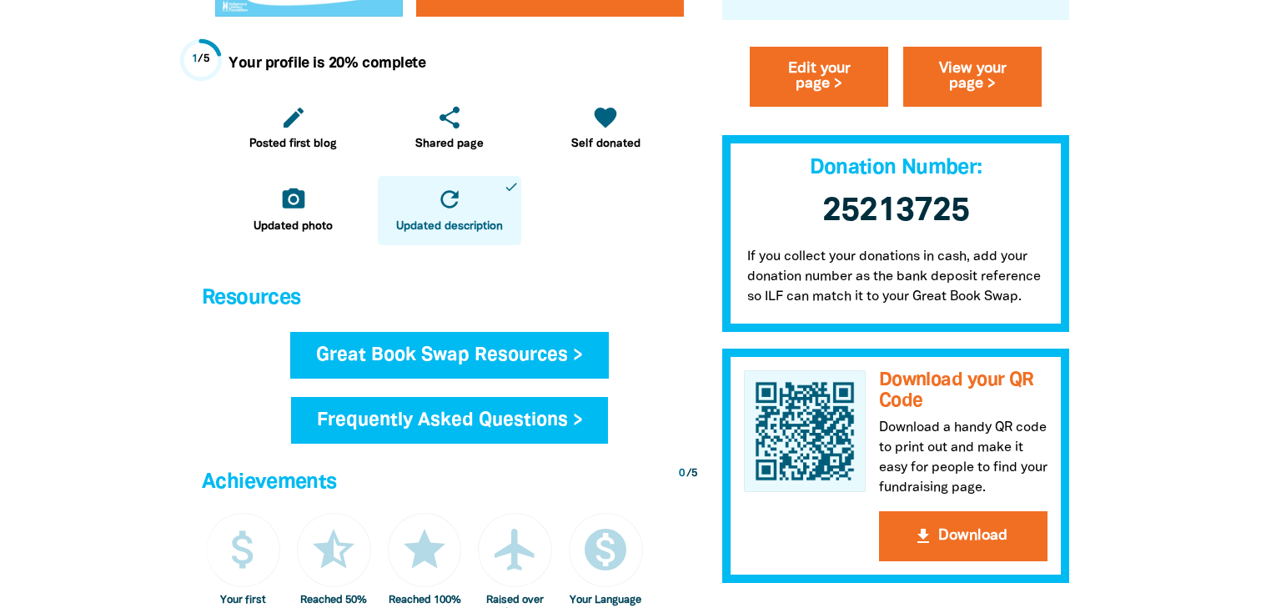
click at [429, 354] on link "Great Book Swap Resources >" at bounding box center [449, 355] width 319 height 47
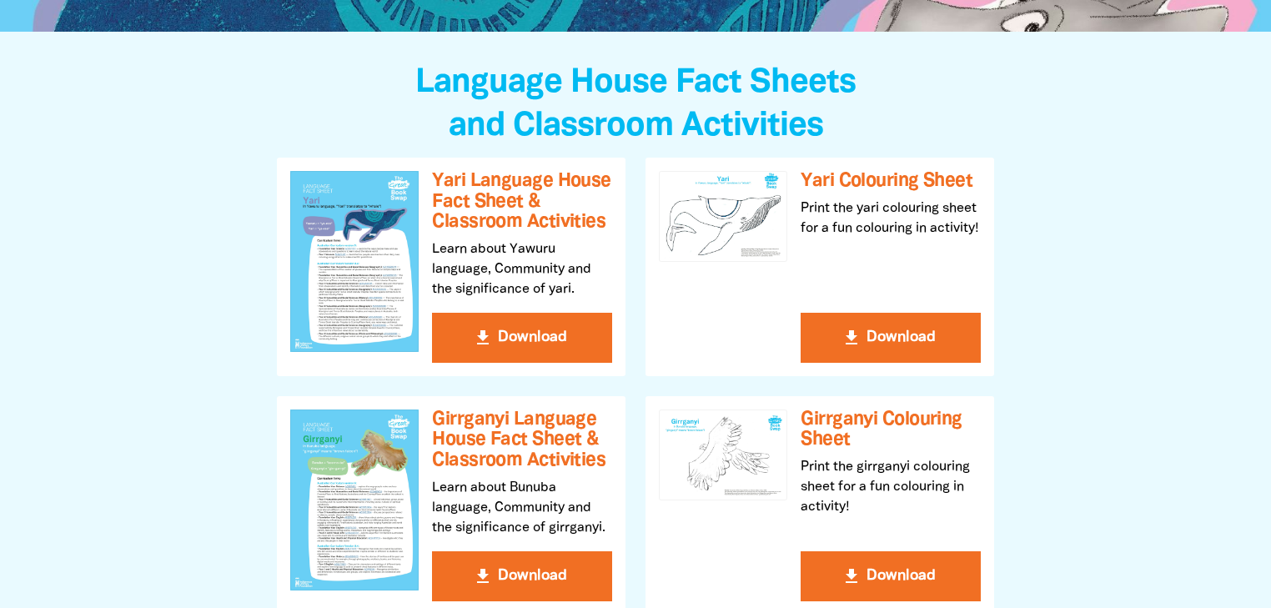
scroll to position [400, 0]
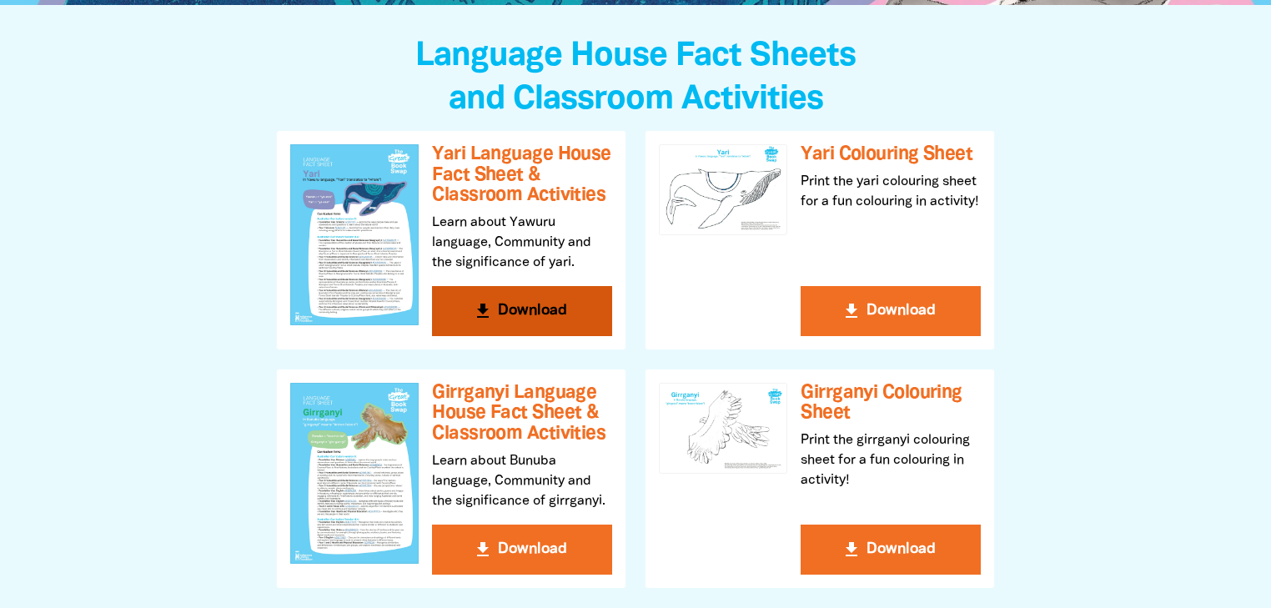
click at [517, 314] on button "get_app Download" at bounding box center [522, 311] width 180 height 50
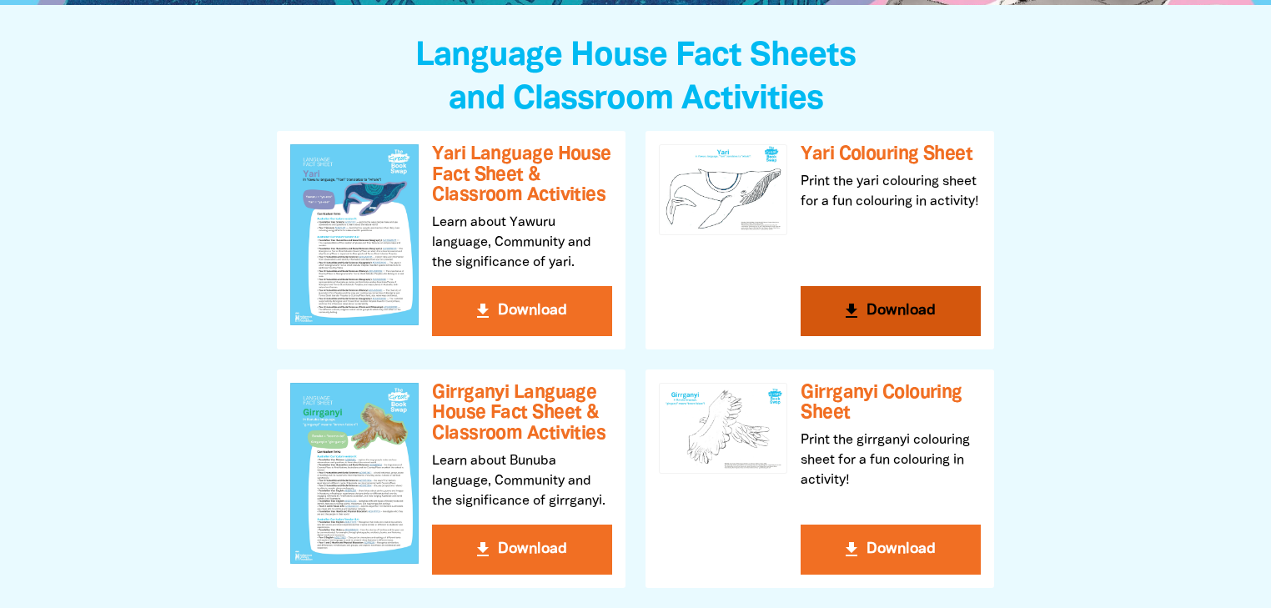
click at [900, 305] on button "get_app Download" at bounding box center [891, 311] width 180 height 50
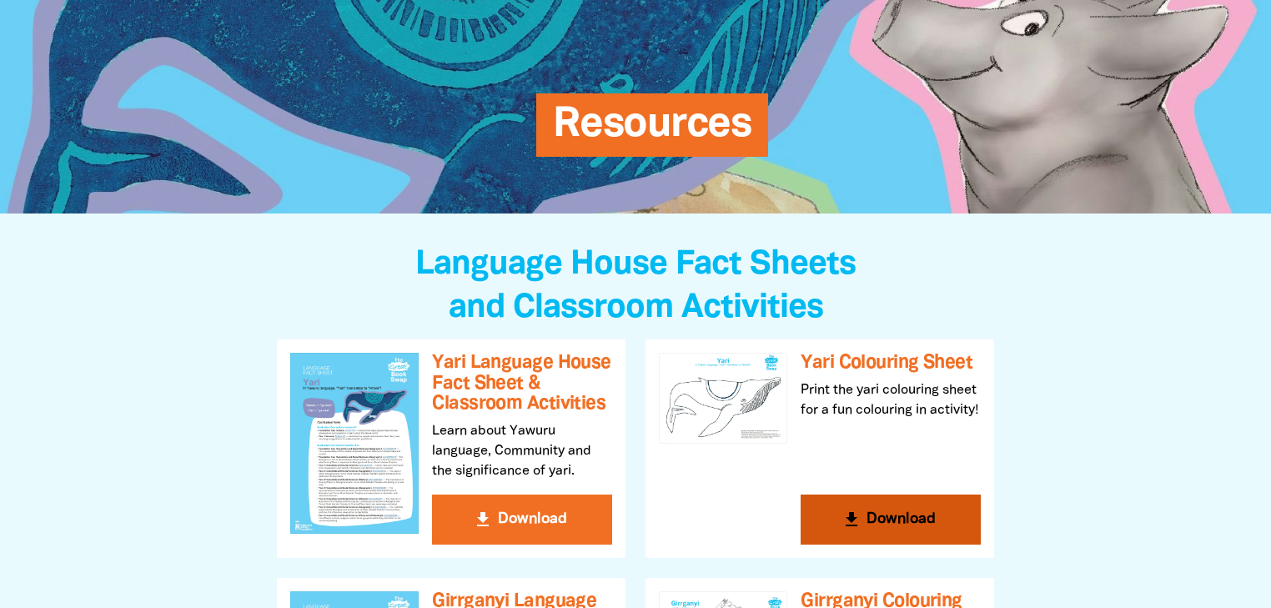
scroll to position [0, 0]
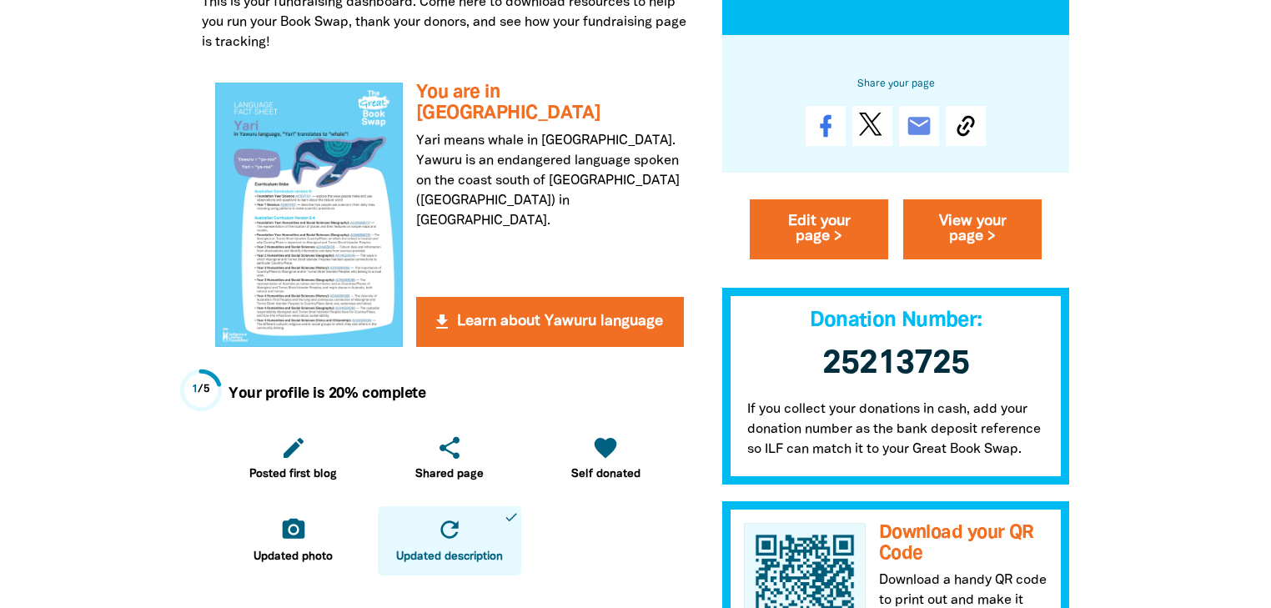
scroll to position [400, 0]
